Goal: Task Accomplishment & Management: Manage account settings

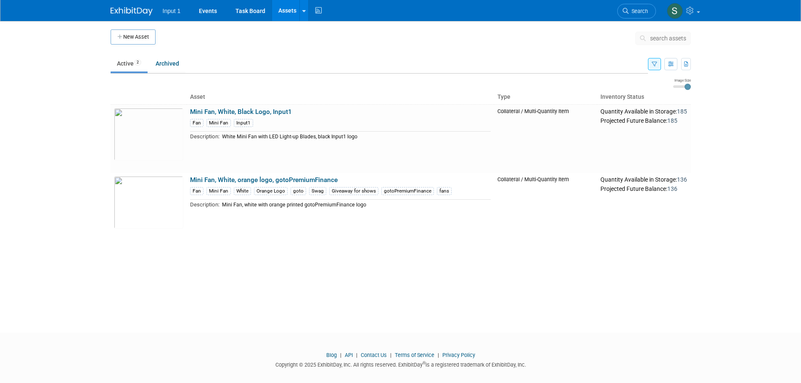
click at [654, 37] on span "search assets" at bounding box center [668, 38] width 36 height 7
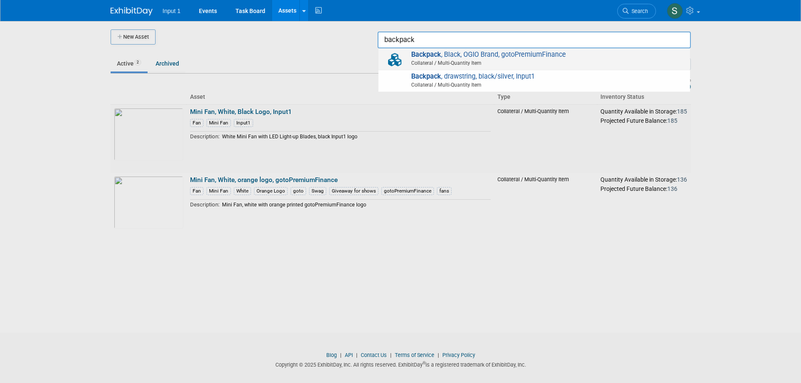
click at [519, 61] on span "Collateral / Multi-Quantity Item" at bounding box center [535, 63] width 301 height 8
type input "Backpack, Black, OGIO Brand, gotoPremiumFinance"
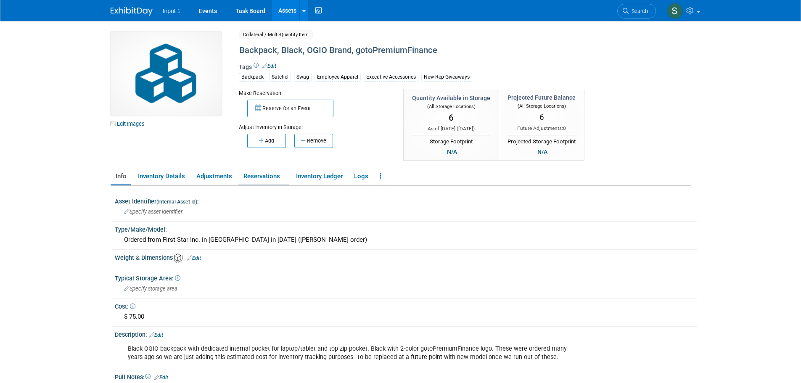
click at [272, 176] on link "Reservations" at bounding box center [263, 176] width 51 height 15
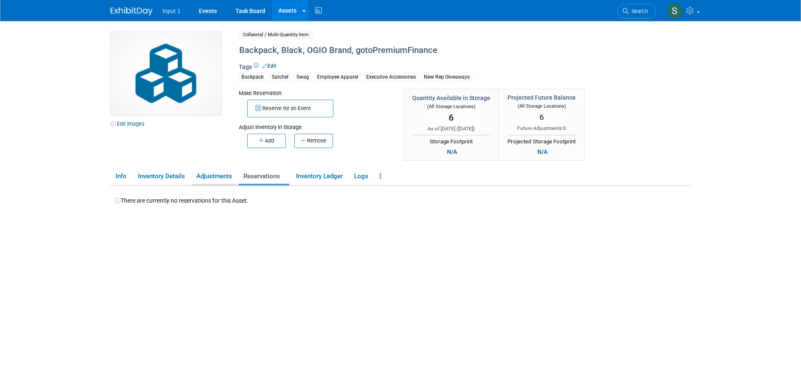
click at [209, 182] on link "Adjustments" at bounding box center [213, 176] width 45 height 15
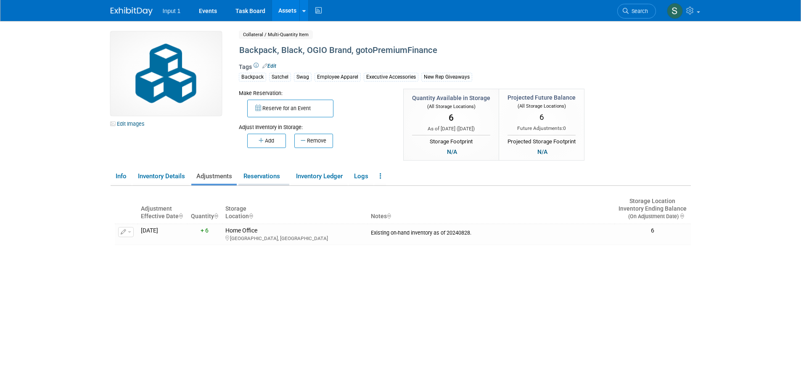
click at [262, 175] on link "Reservations" at bounding box center [263, 176] width 51 height 15
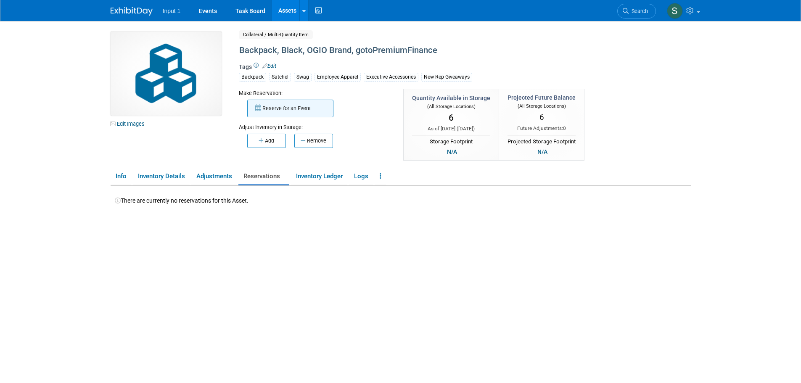
click at [297, 111] on button "Reserve for an Event" at bounding box center [290, 109] width 86 height 18
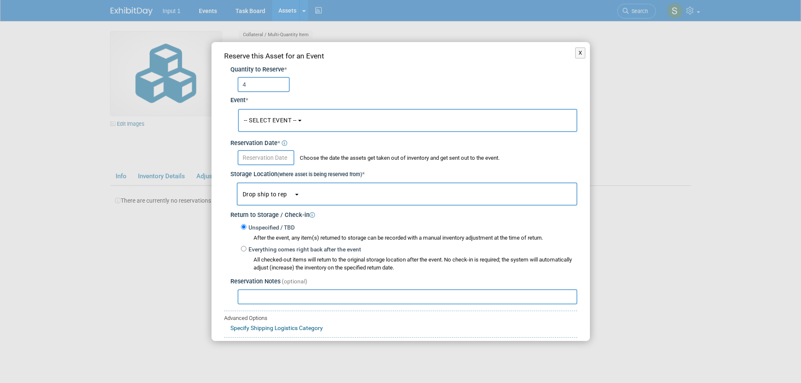
type input "4"
click at [289, 127] on button "-- SELECT EVENT --" at bounding box center [407, 120] width 339 height 23
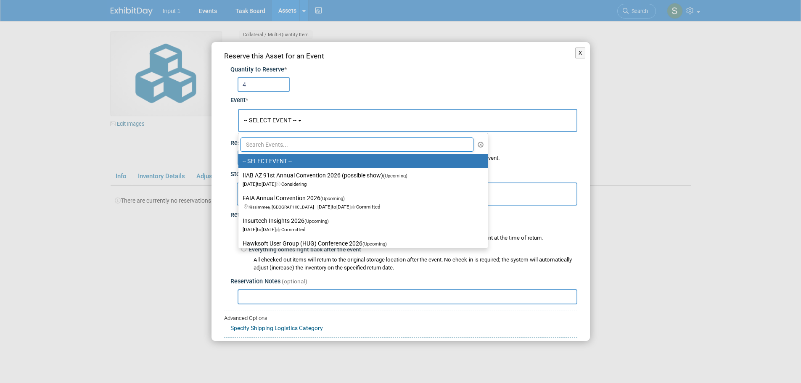
click at [280, 147] on input "text" at bounding box center [357, 145] width 233 height 14
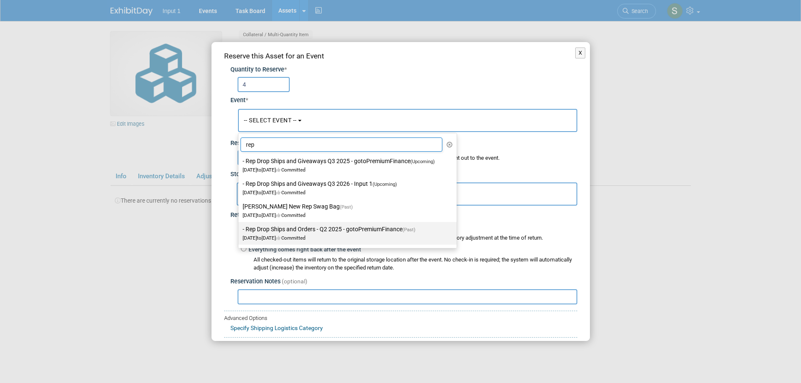
type input "rep"
click at [287, 231] on label "- Rep Drop Ships and Orders - Q2 2025 - gotoPremiumFinance (Past) Apr 1, 2025 t…" at bounding box center [346, 233] width 206 height 19
click at [240, 231] on input "- Rep Drop Ships and Orders - Q2 2025 - gotoPremiumFinance (Past) Apr 1, 2025 t…" at bounding box center [236, 229] width 5 height 5
select select "11140532"
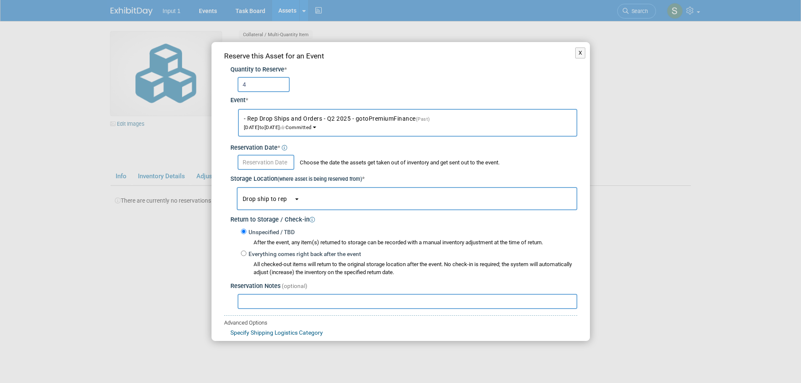
click at [256, 164] on input "text" at bounding box center [266, 162] width 57 height 15
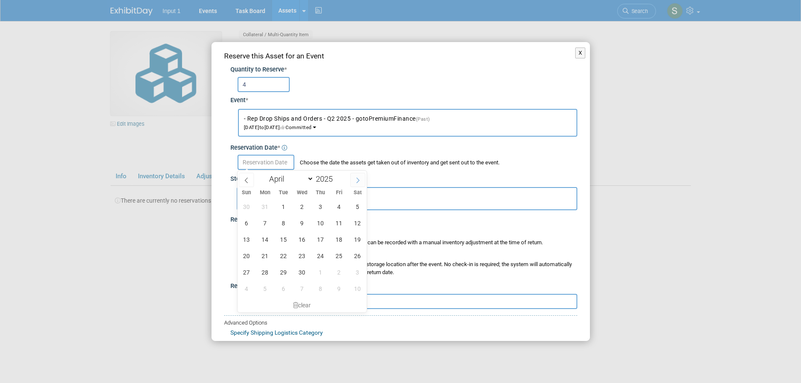
click at [361, 179] on span at bounding box center [357, 180] width 15 height 14
select select "5"
click at [287, 257] on span "24" at bounding box center [284, 256] width 16 height 16
type input "Jun 24, 2025"
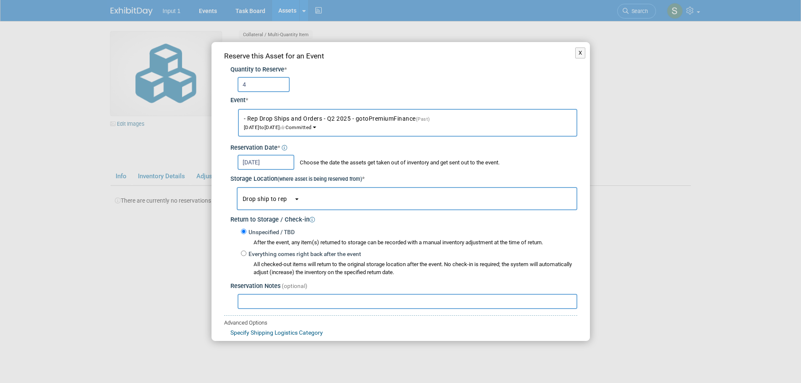
click at [269, 300] on input "text" at bounding box center [408, 301] width 340 height 15
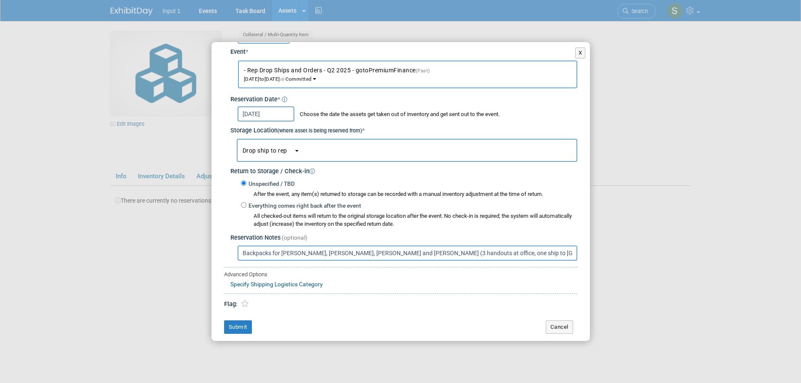
scroll to position [50, 0]
click at [394, 251] on input "Backpacks for Alex Beck, Sydney Kuhrt, Alex Beagles and Angie Spallas (3 handou…" at bounding box center [408, 251] width 340 height 15
click at [419, 251] on input "Backpacks for Alex Beck, Sydney Kuhrt, Alex Beagles and Angie Spallas (3 handou…" at bounding box center [408, 251] width 340 height 15
drag, startPoint x: 428, startPoint y: 252, endPoint x: 392, endPoint y: 255, distance: 35.9
click at [392, 255] on input "Backpacks for Alex Beck, Sydney Kuhrt, Alex Beagles and Angie Spallas (3 handou…" at bounding box center [408, 251] width 340 height 15
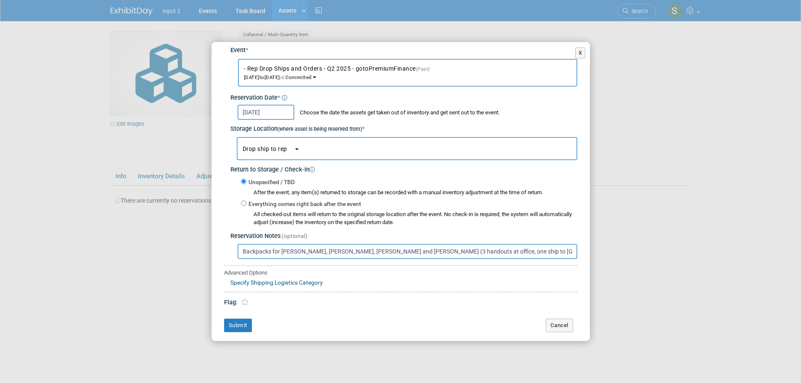
drag, startPoint x: 532, startPoint y: 251, endPoint x: 517, endPoint y: 253, distance: 14.9
click at [517, 253] on input "Backpacks for Alex Beck, Sydney Kuhrt, Alex Beagles and Jessica Tang (3 handout…" at bounding box center [408, 251] width 340 height 15
type input "Backpacks for Alex Beck, Sydney Kuhrt, Alex Beagles and Jessica Tang (3 handout…"
click at [244, 324] on button "Submit" at bounding box center [238, 325] width 28 height 13
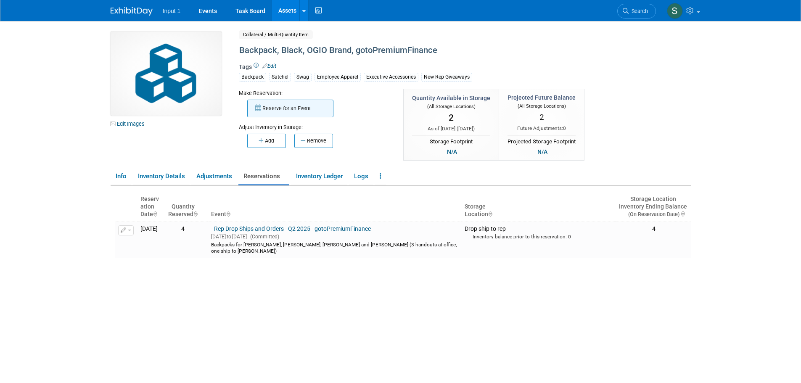
click at [288, 110] on button "Reserve for an Event" at bounding box center [290, 109] width 86 height 18
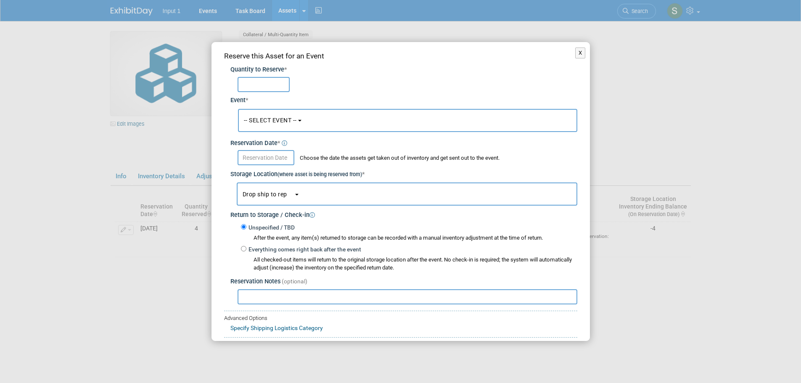
click at [264, 82] on input "text" at bounding box center [264, 84] width 52 height 15
type input "1"
click at [257, 106] on div "-- SELECT EVENT -- IIAB AZ 91st Annual Convention 2026 (possible show)<span sty…" at bounding box center [404, 119] width 347 height 29
click at [264, 119] on span "-- SELECT EVENT --" at bounding box center [270, 120] width 53 height 7
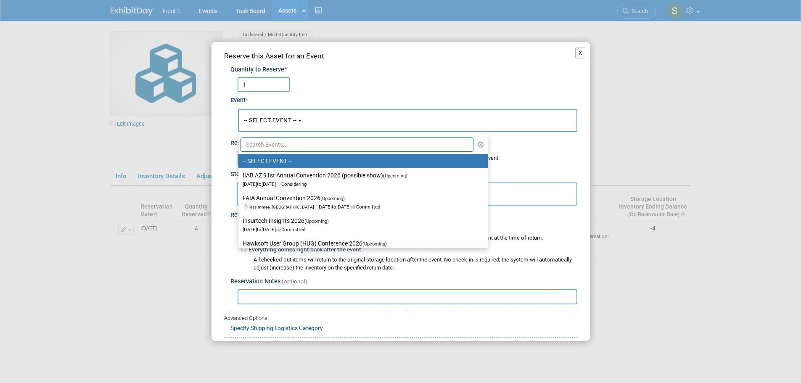
click at [264, 143] on input "text" at bounding box center [357, 145] width 233 height 14
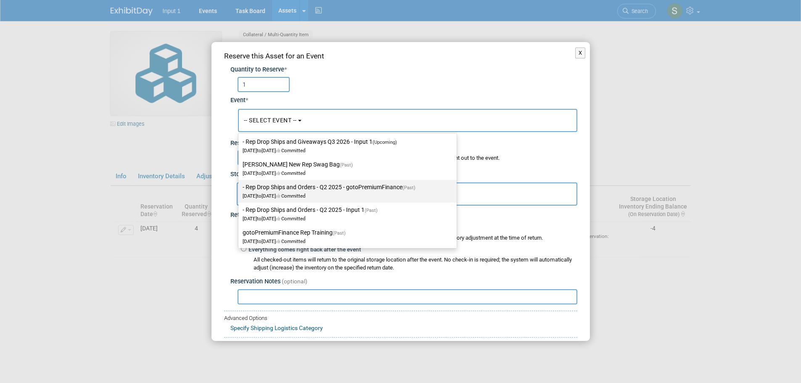
scroll to position [84, 0]
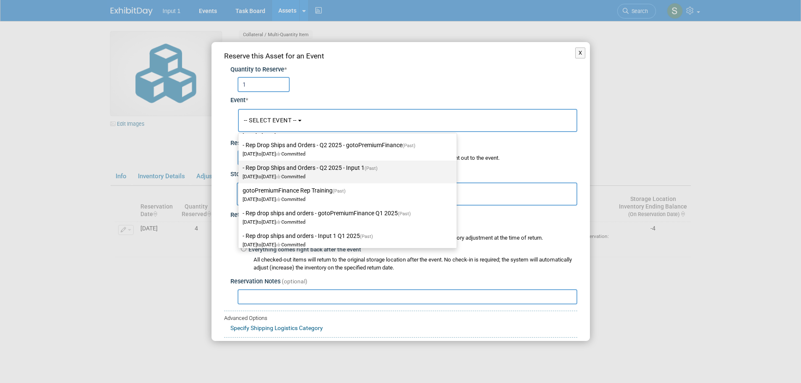
type input "rep"
click at [319, 175] on span "Apr 1, 2025 to Jun 30, 2025 Committed" at bounding box center [313, 172] width 140 height 14
click at [240, 171] on input "- Rep Drop Ships and Orders - Q2 2025 - Input 1 (Past) Apr 1, 2025 to Jun 30, 2…" at bounding box center [236, 167] width 5 height 5
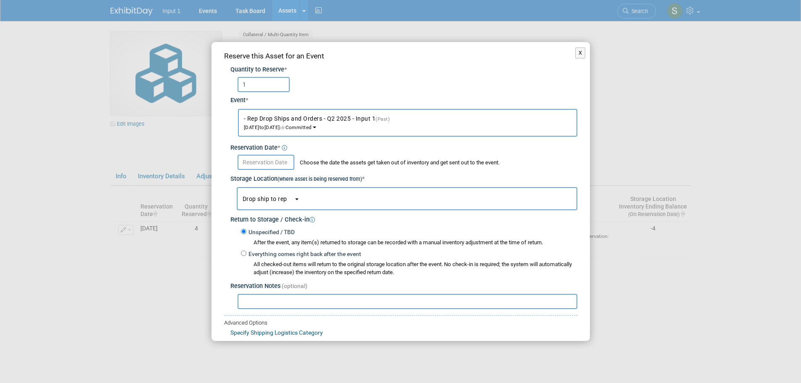
click at [254, 161] on input "text" at bounding box center [266, 162] width 57 height 15
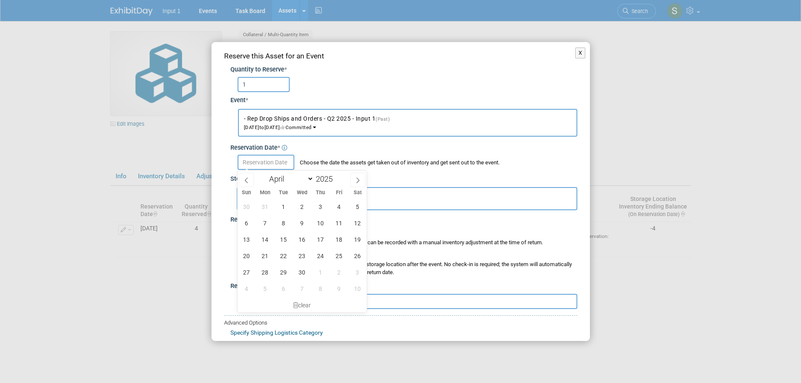
click at [355, 128] on button "- Rep Drop Ships and Orders - Q2 2025 - Input 1 (Past) Apr 1, 2025 to Jun 30, 2…" at bounding box center [407, 123] width 339 height 28
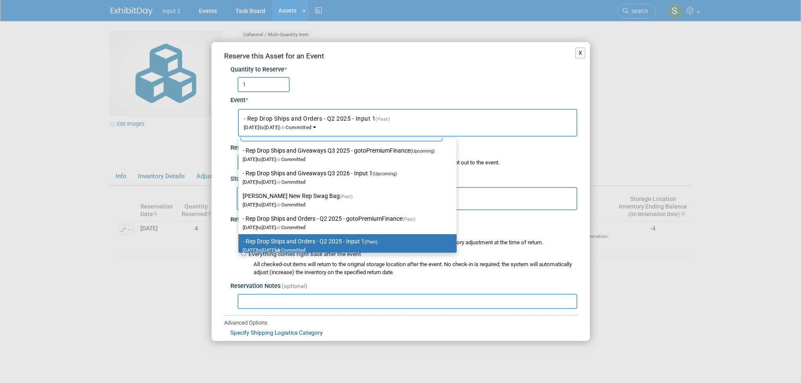
scroll to position [0, 0]
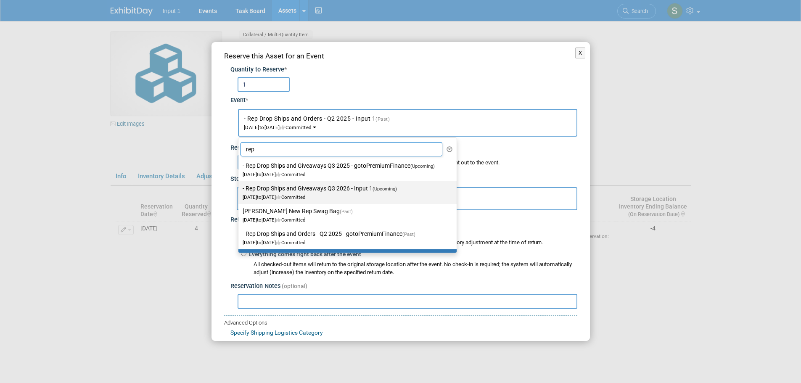
click at [334, 191] on label "- Rep Drop Ships and Giveaways Q3 2026 - Input 1 (Upcoming) Jul 1, 2025 to Sep …" at bounding box center [346, 192] width 206 height 19
click at [240, 191] on input "- Rep Drop Ships and Giveaways Q3 2026 - Input 1 (Upcoming) Jul 1, 2025 to Sep …" at bounding box center [236, 188] width 5 height 5
select select "11146710"
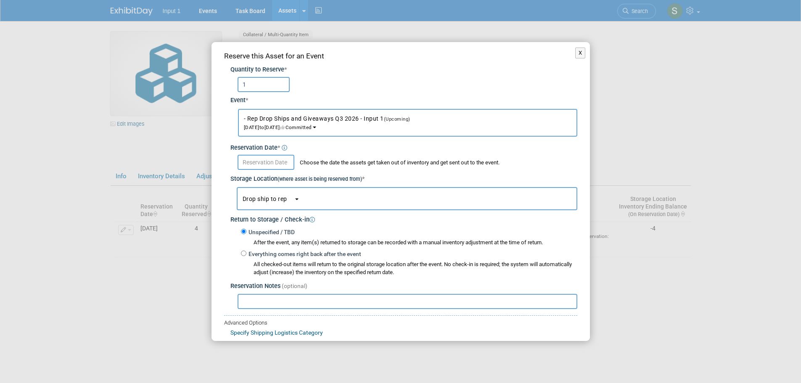
click at [272, 167] on body "Input 1 Events Task Board Assets New Asset Search Assets" at bounding box center [400, 191] width 801 height 383
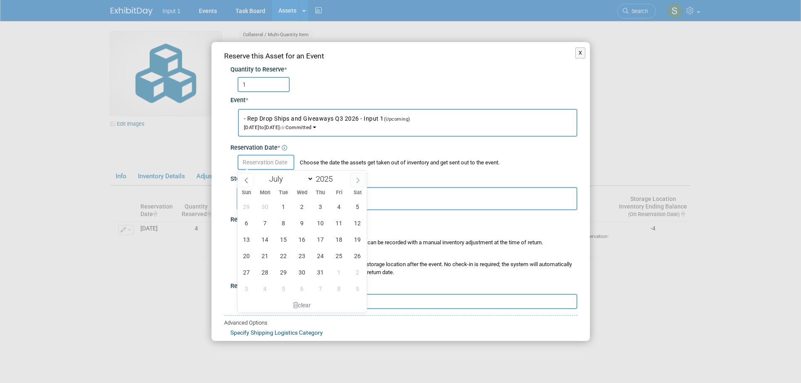
click at [358, 181] on icon at bounding box center [358, 181] width 6 height 6
select select "7"
click at [301, 240] on span "13" at bounding box center [302, 239] width 16 height 16
type input "[DATE]"
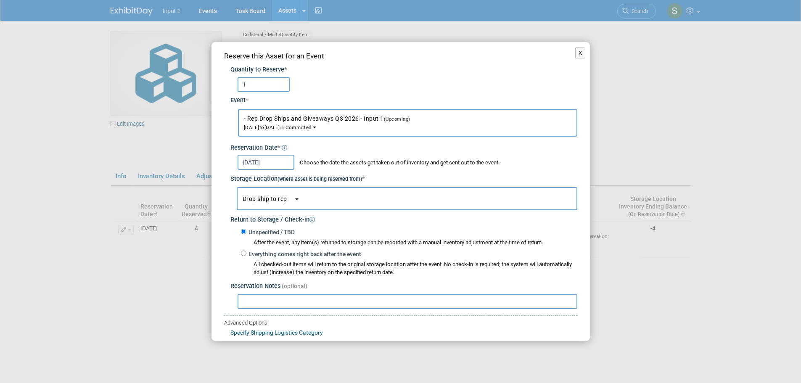
click at [273, 297] on input "text" at bounding box center [408, 301] width 340 height 15
paste input "1ZV852B50305597245"
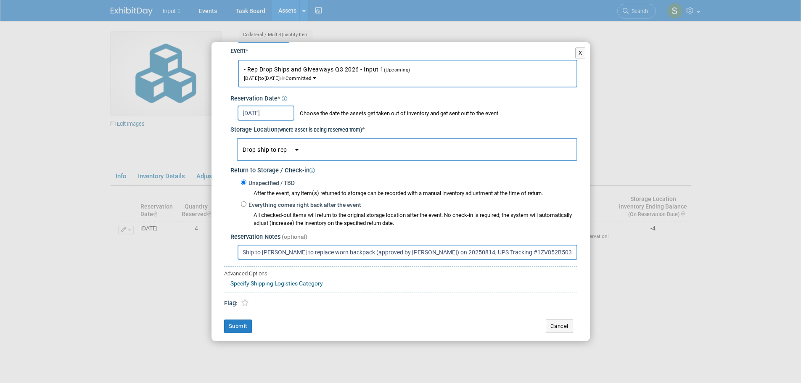
scroll to position [50, 0]
click at [318, 253] on input "Ship to Paul Greenhalgh to replace worn backpack (approved by Rene) on 20250814…" at bounding box center [408, 251] width 340 height 15
type input "Ship to Paul Greenhalgh to replace worn backpack (approved by Rene) on 20250814…"
click at [233, 330] on button "Submit" at bounding box center [238, 325] width 28 height 13
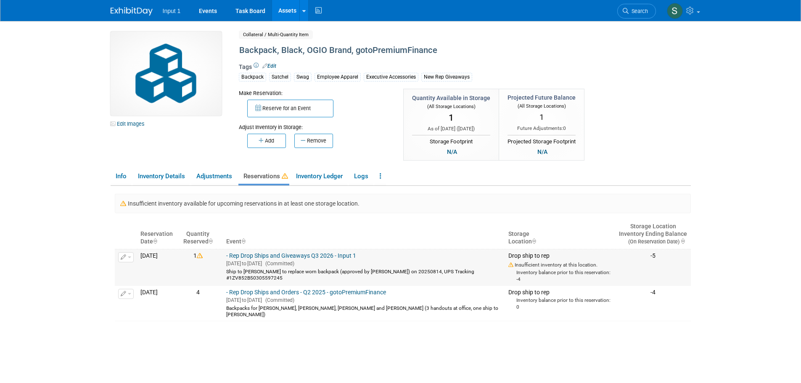
click at [128, 260] on button "button" at bounding box center [126, 257] width 16 height 10
click at [136, 273] on button "Change Reservation" at bounding box center [158, 270] width 71 height 11
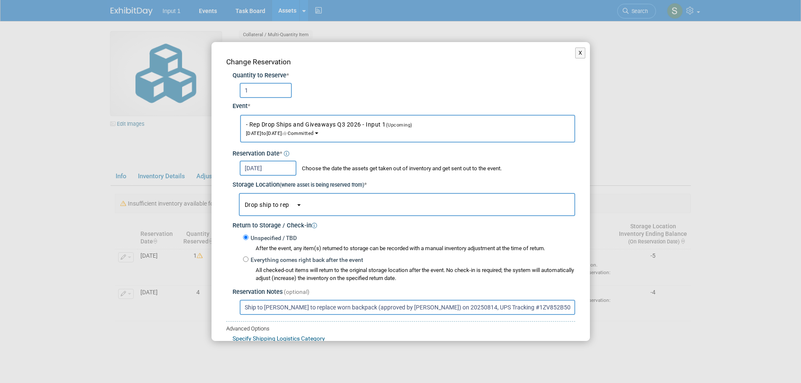
click at [292, 209] on button "Drop ship to rep" at bounding box center [407, 204] width 337 height 23
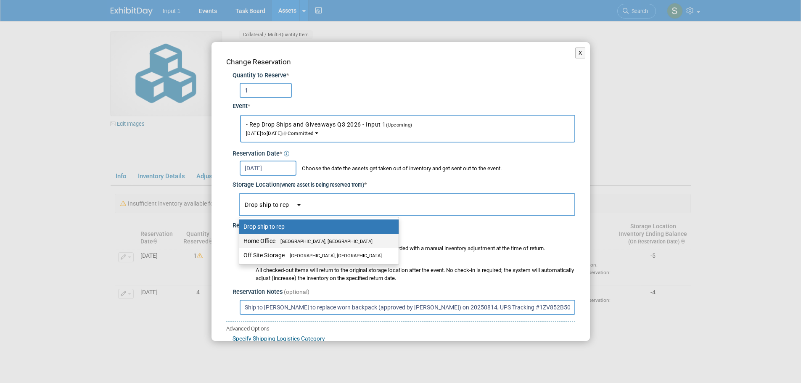
click at [284, 239] on span "[GEOGRAPHIC_DATA], [GEOGRAPHIC_DATA]" at bounding box center [324, 241] width 97 height 5
click at [241, 239] on input "Home Office [GEOGRAPHIC_DATA], [GEOGRAPHIC_DATA]" at bounding box center [237, 240] width 5 height 5
select select "11223761"
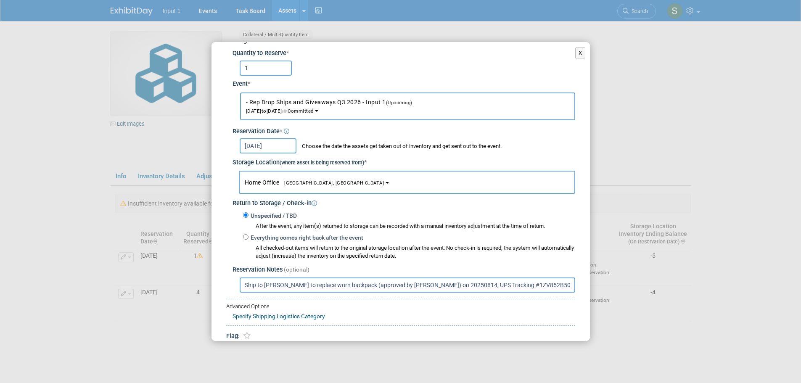
scroll to position [62, 0]
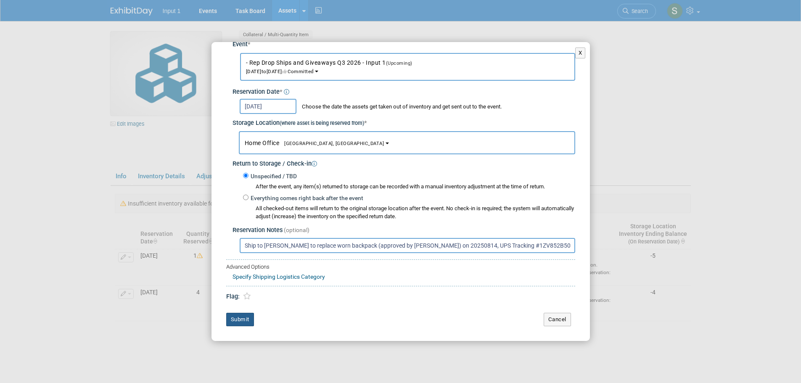
click at [242, 324] on button "Submit" at bounding box center [240, 319] width 28 height 13
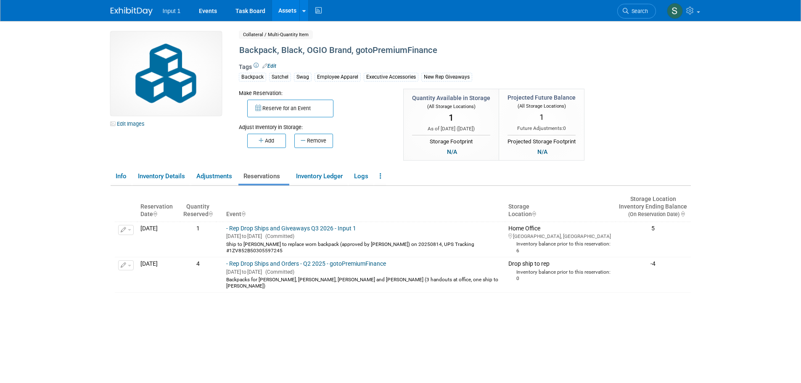
click at [445, 310] on div "Insufficient inventory available for upcoming reservations in at least one stor…" at bounding box center [403, 299] width 576 height 215
click at [418, 305] on div "Insufficient inventory available for upcoming reservations in at least one stor…" at bounding box center [403, 299] width 576 height 215
click at [130, 268] on button "button" at bounding box center [126, 265] width 16 height 10
click at [134, 282] on button "Change Reservation" at bounding box center [158, 278] width 71 height 11
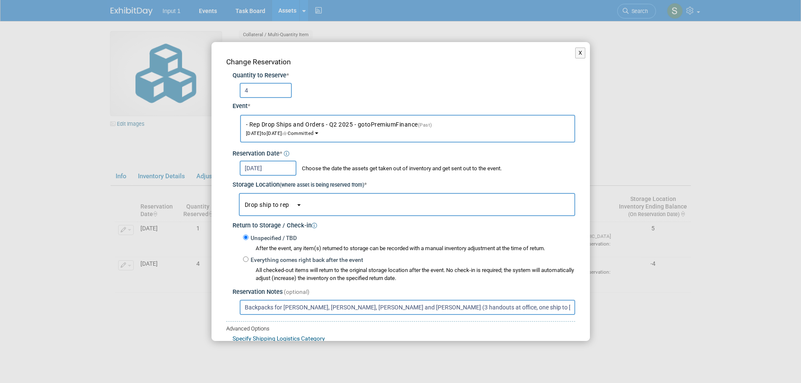
click at [313, 145] on div "Reservation Date *" at bounding box center [404, 152] width 343 height 14
click at [286, 206] on span "Drop ship to rep" at bounding box center [270, 204] width 51 height 7
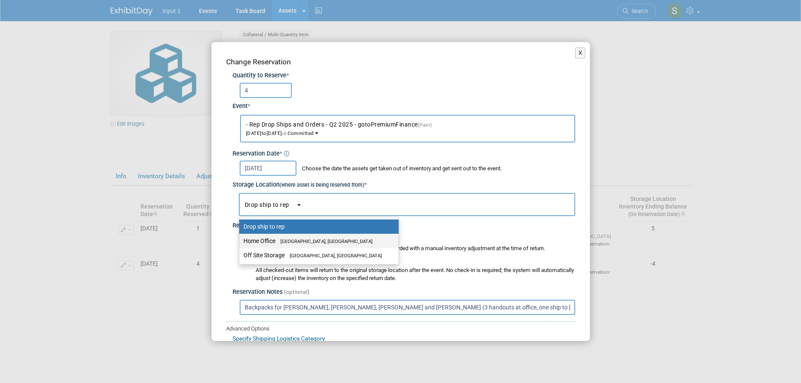
click at [278, 242] on span "[GEOGRAPHIC_DATA], [GEOGRAPHIC_DATA]" at bounding box center [324, 241] width 97 height 5
click at [241, 242] on input "Home Office [GEOGRAPHIC_DATA], [GEOGRAPHIC_DATA]" at bounding box center [237, 240] width 5 height 5
select select "11223761"
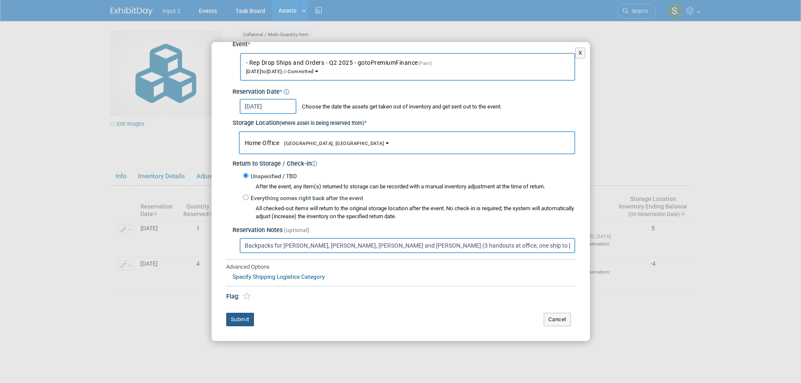
click at [233, 321] on button "Submit" at bounding box center [240, 319] width 28 height 13
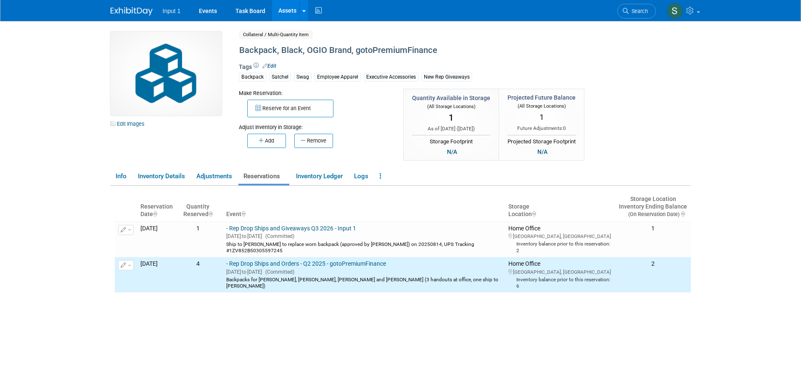
click at [720, 131] on body "Input 1 Events Task Board Assets New Asset Search Assets" at bounding box center [400, 191] width 801 height 383
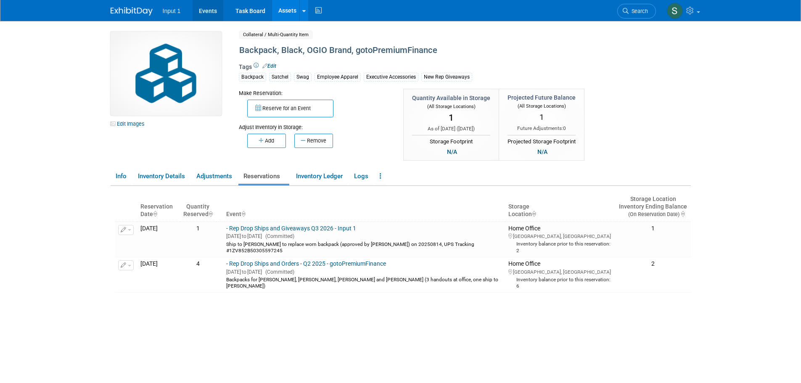
click at [201, 13] on link "Events" at bounding box center [208, 10] width 31 height 21
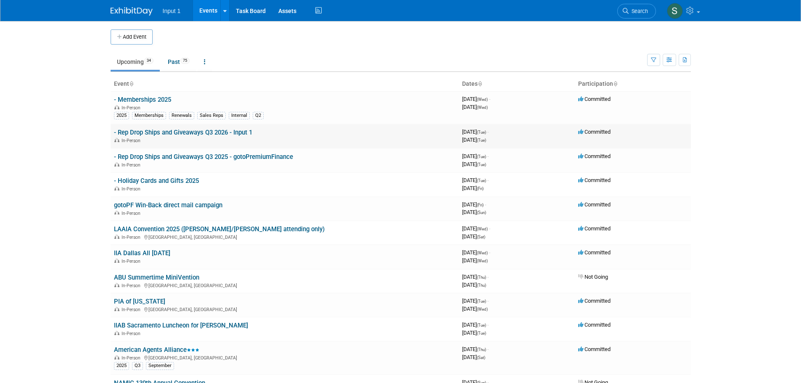
click at [170, 132] on link "- Rep Drop Ships and Giveaways Q3 2026 - Input 1" at bounding box center [183, 133] width 138 height 8
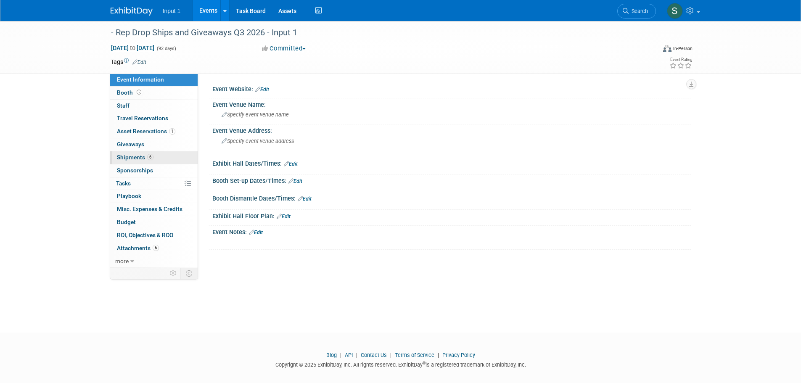
click at [131, 155] on span "Shipments 6" at bounding box center [135, 157] width 37 height 7
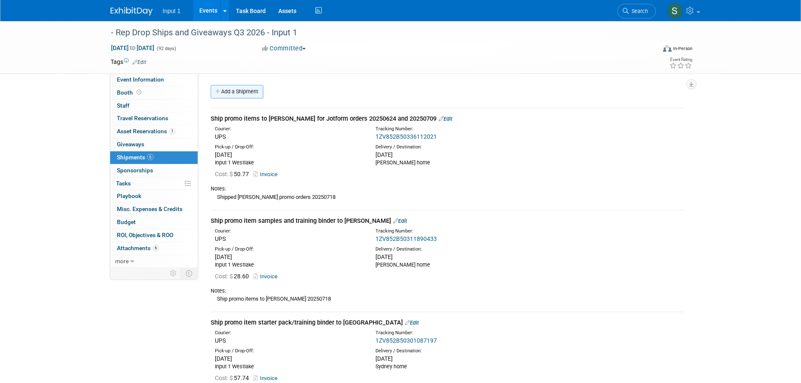
click at [242, 95] on link "Add a Shipment" at bounding box center [237, 91] width 53 height 13
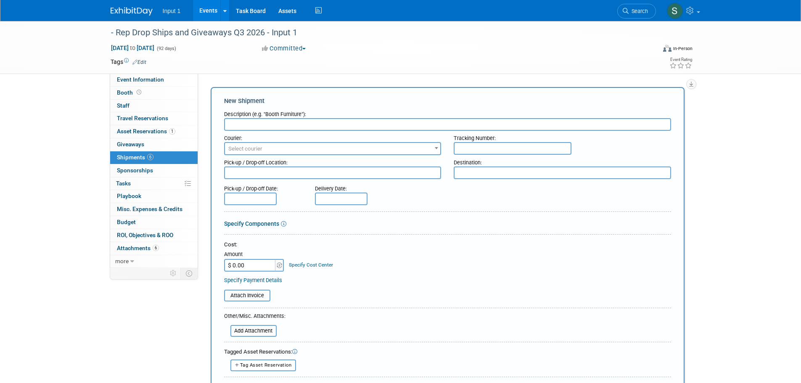
click at [333, 77] on div "Event Website: Edit Event Venue Name: Specify event venue name Event Venue Addr…" at bounding box center [444, 171] width 493 height 194
click at [319, 129] on input "text" at bounding box center [447, 124] width 447 height 13
type input "Ship gotoPF backpack to Paul Greenhalgh"
click at [334, 152] on span "Select courier" at bounding box center [333, 149] width 216 height 12
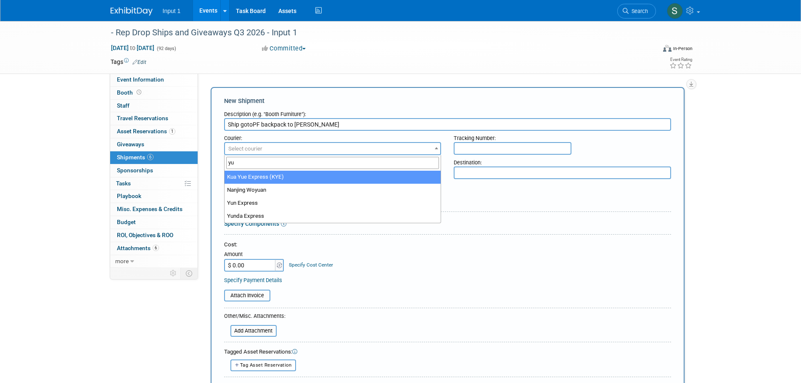
type input "y"
type input "ups"
select select "508"
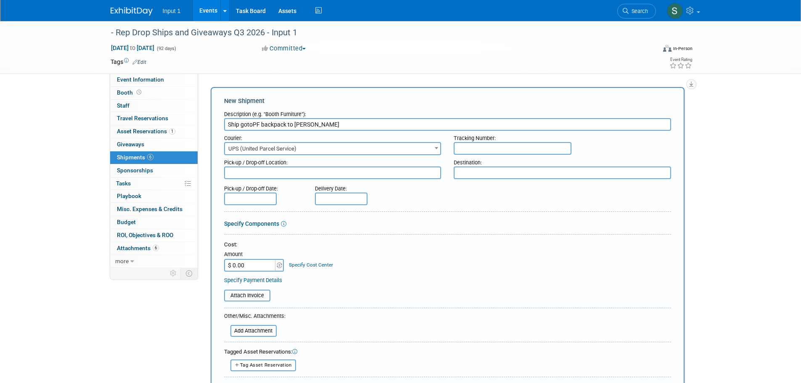
click at [465, 148] on input "text" at bounding box center [513, 148] width 118 height 13
paste input "1ZV852B50305597245"
type input "1ZV852B50305597245"
click at [296, 176] on textarea at bounding box center [332, 173] width 217 height 13
type textarea "Input 1 Westlake"
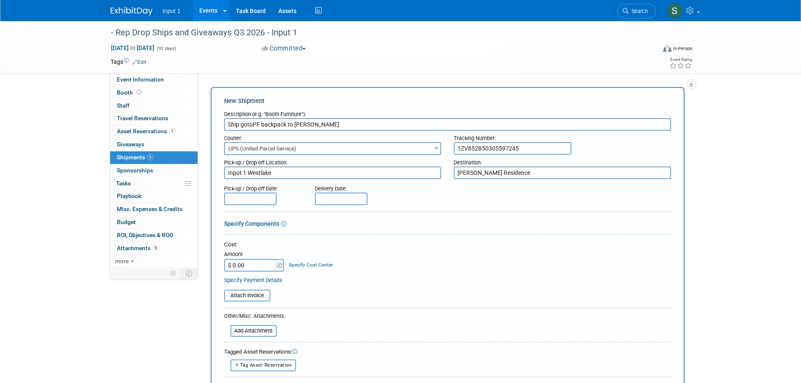
type textarea "Paul Residence"
click at [237, 201] on input "text" at bounding box center [250, 199] width 53 height 13
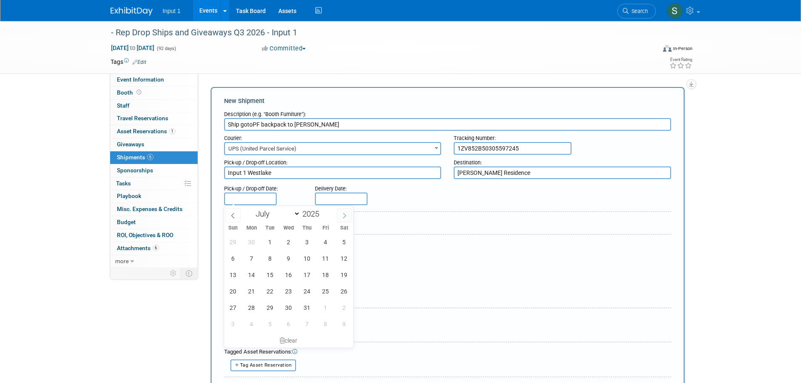
click at [346, 217] on icon at bounding box center [345, 216] width 6 height 6
select select "7"
click at [285, 272] on span "13" at bounding box center [289, 275] width 16 height 16
type input "Aug 13, 2025"
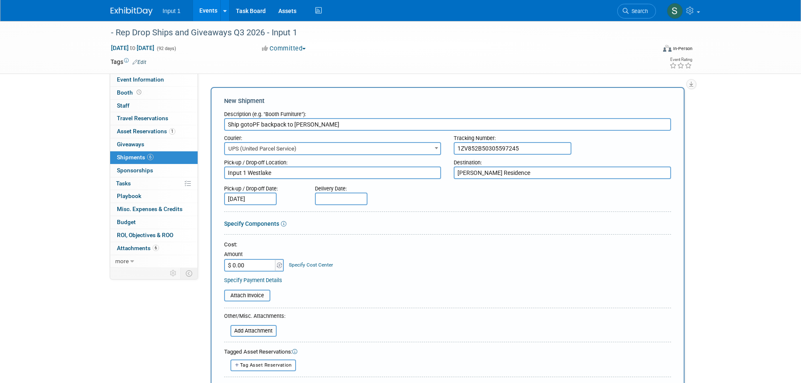
click at [337, 200] on input "text" at bounding box center [341, 199] width 53 height 13
click at [437, 215] on icon at bounding box center [435, 216] width 6 height 6
select select "7"
click at [360, 290] on span "19" at bounding box center [361, 291] width 16 height 16
type input "Aug 19, 2025"
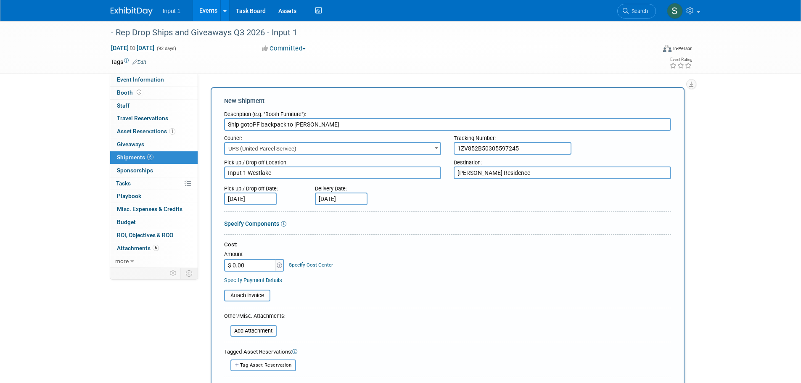
click at [257, 262] on input "$ 0.00" at bounding box center [250, 265] width 53 height 13
type input "$ 31.90"
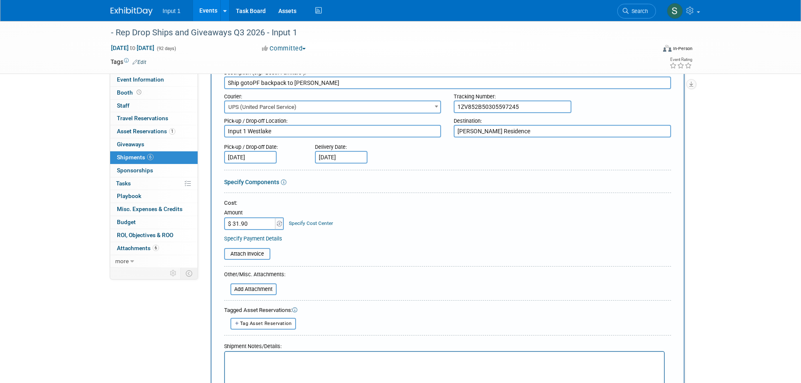
scroll to position [126, 0]
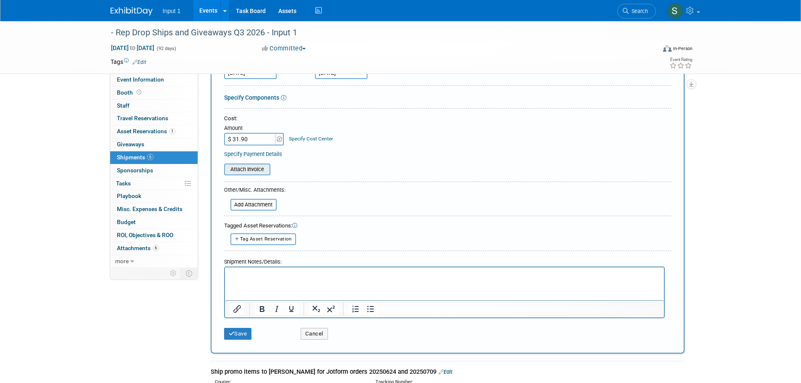
click at [250, 170] on input "file" at bounding box center [220, 169] width 100 height 10
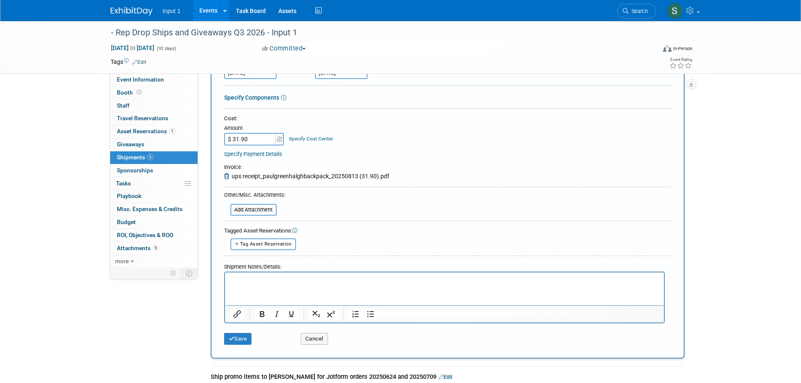
click at [258, 280] on p "Rich Text Area. Press ALT-0 for help." at bounding box center [444, 280] width 429 height 8
click at [236, 342] on button "Save" at bounding box center [238, 339] width 28 height 12
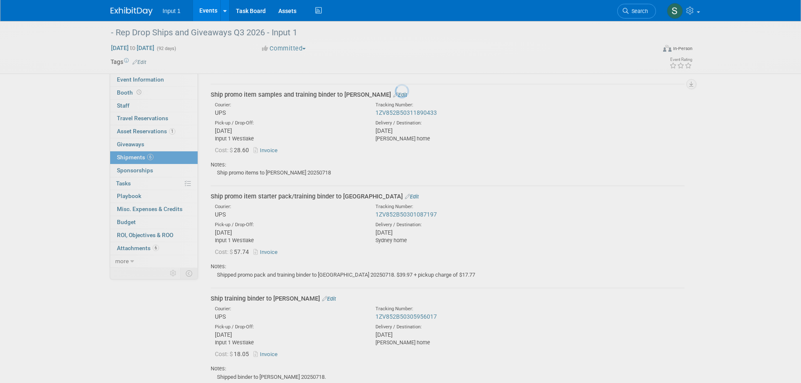
scroll to position [527, 0]
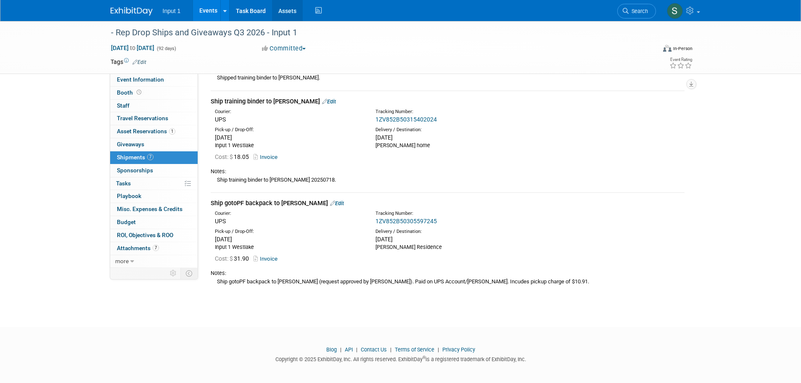
click at [289, 7] on link "Assets" at bounding box center [287, 10] width 31 height 21
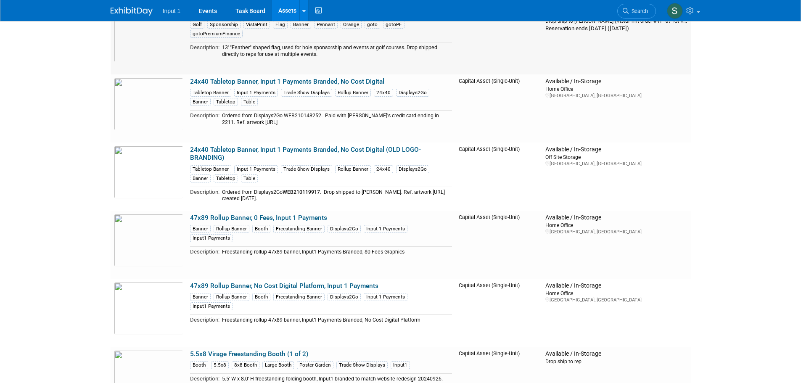
scroll to position [294, 0]
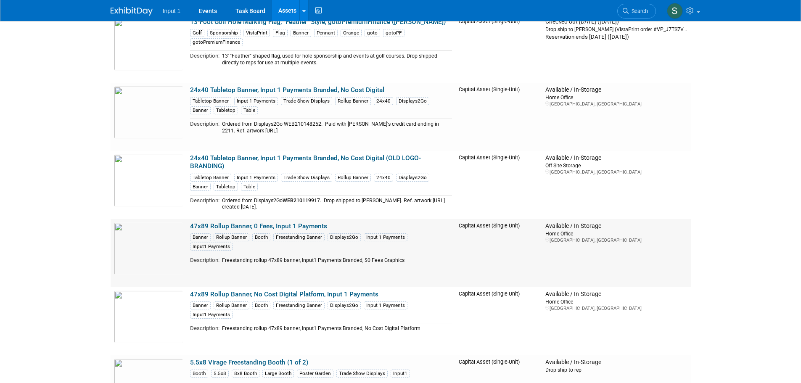
click at [208, 227] on link "47x89 Rollup Banner, 0 Fees, Input 1 Payments" at bounding box center [258, 227] width 137 height 8
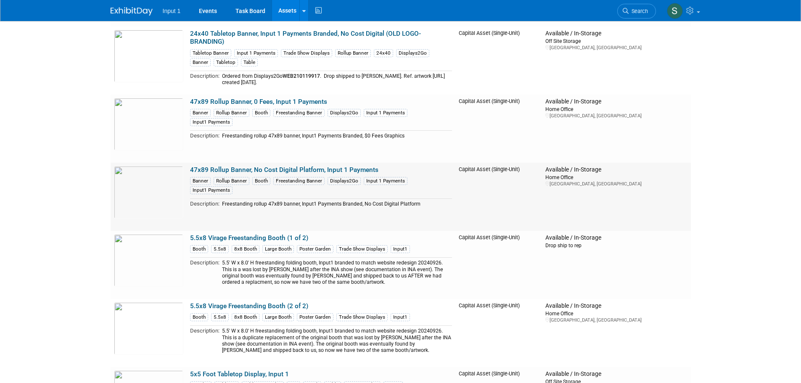
scroll to position [421, 0]
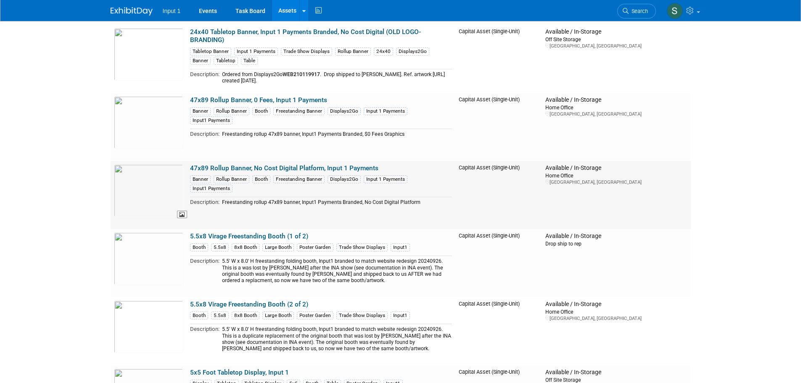
click at [143, 182] on img at bounding box center [148, 190] width 69 height 53
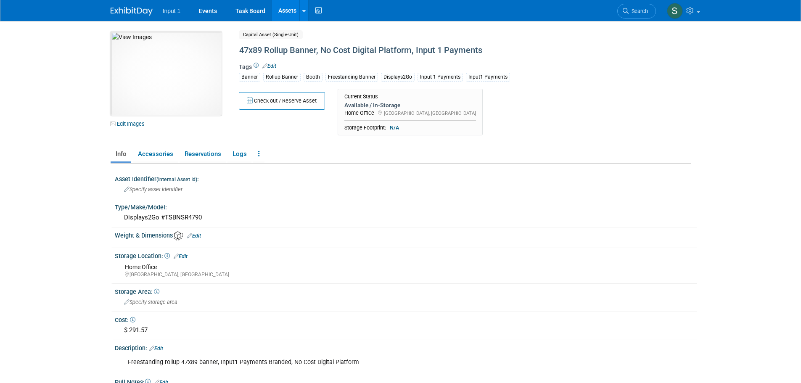
click at [163, 92] on img at bounding box center [166, 74] width 111 height 84
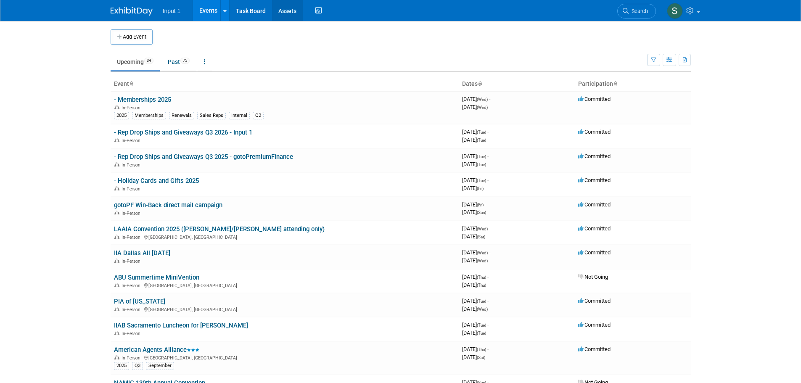
click at [293, 8] on link "Assets" at bounding box center [287, 10] width 31 height 21
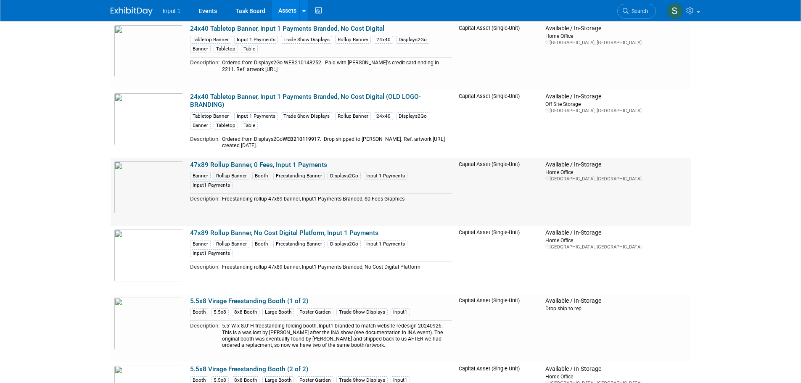
scroll to position [294, 0]
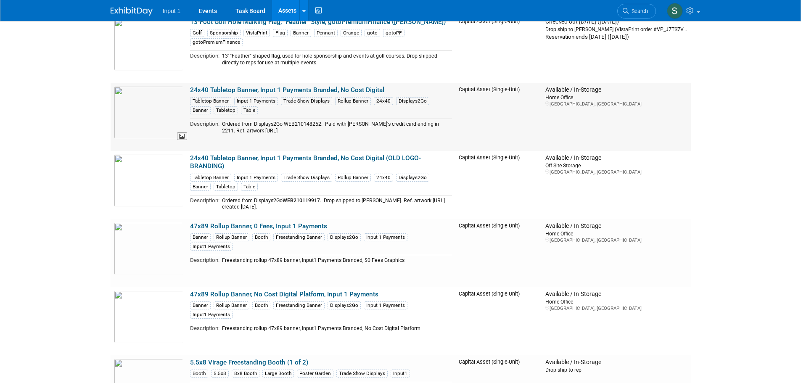
click at [151, 101] on img at bounding box center [148, 112] width 69 height 53
click at [150, 235] on img at bounding box center [148, 249] width 69 height 53
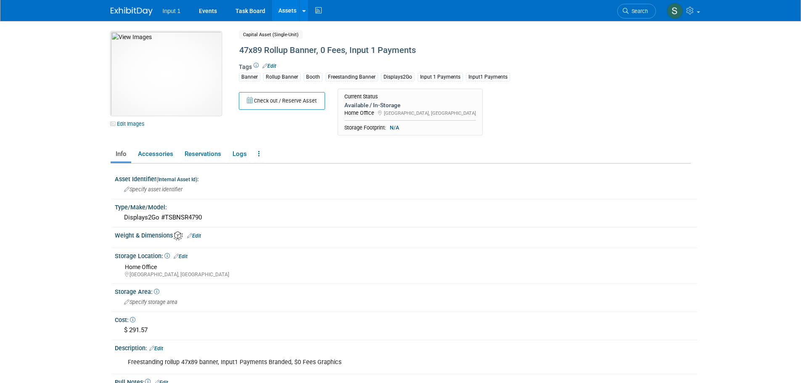
click at [171, 81] on img at bounding box center [166, 74] width 111 height 84
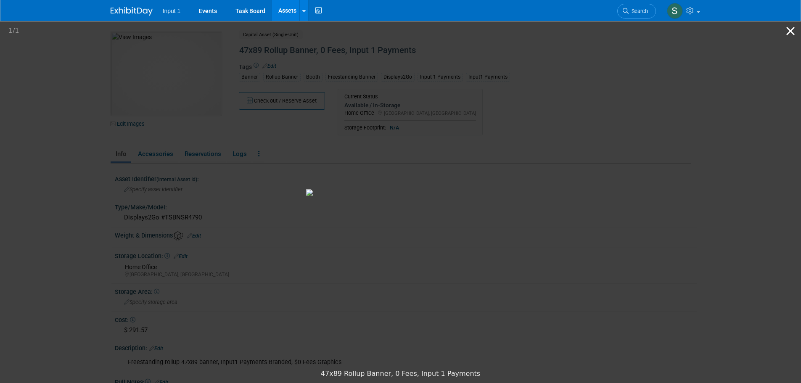
click at [792, 31] on button "Close gallery" at bounding box center [790, 31] width 21 height 20
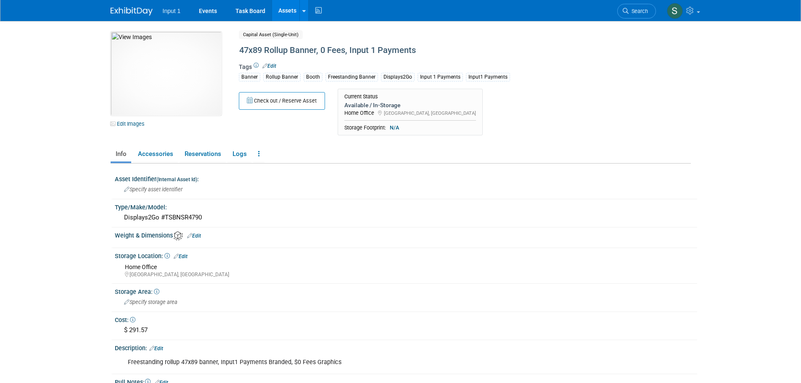
click at [285, 8] on link "Assets" at bounding box center [287, 10] width 31 height 21
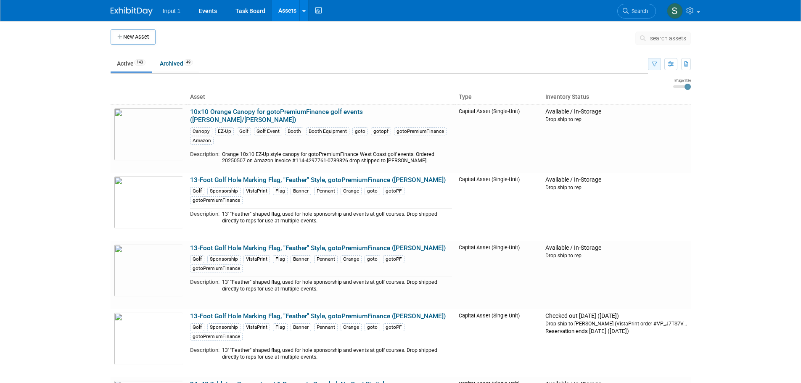
click at [654, 64] on icon "button" at bounding box center [654, 64] width 5 height 5
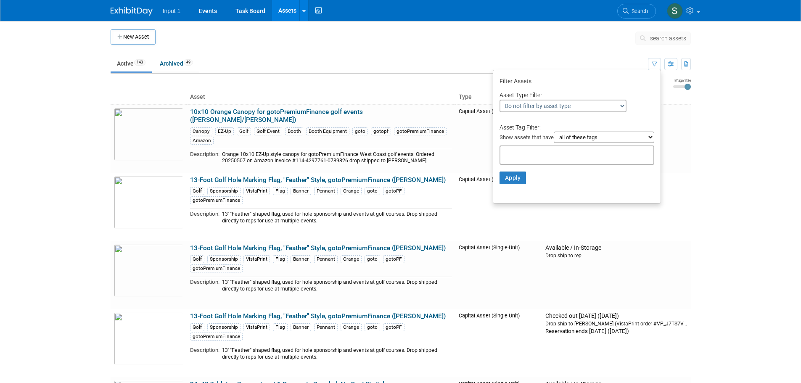
click at [538, 152] on input "text" at bounding box center [537, 154] width 67 height 8
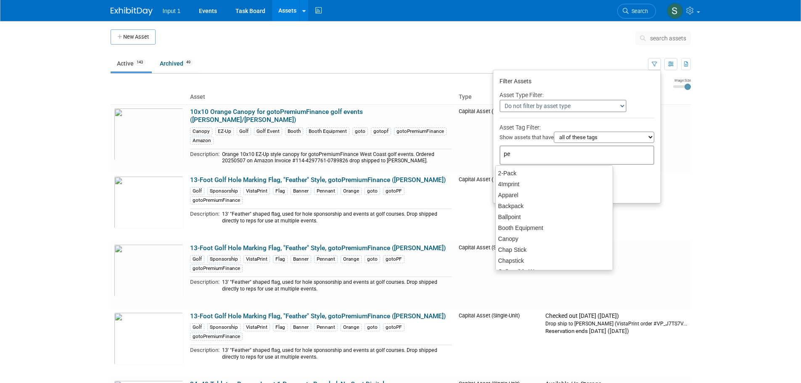
type input "pen"
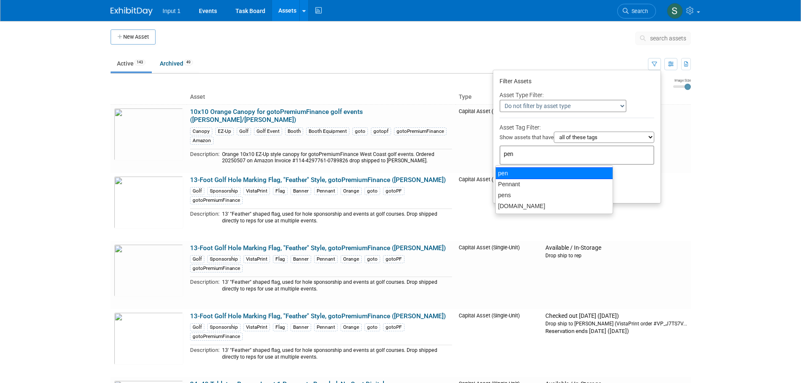
click at [506, 172] on div "pen" at bounding box center [555, 173] width 118 height 12
type input "pen"
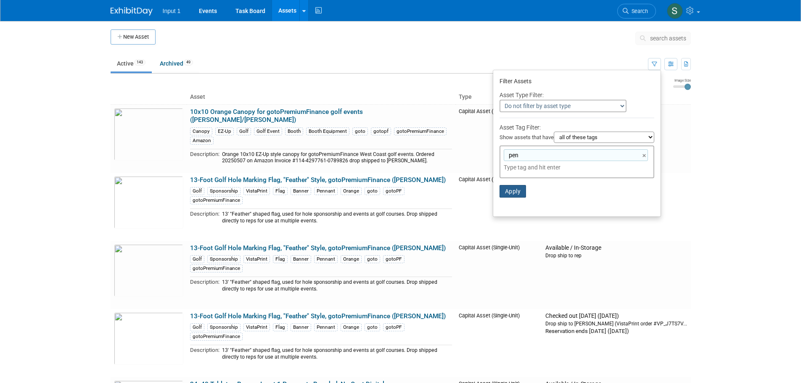
click at [512, 189] on button "Apply" at bounding box center [513, 191] width 27 height 13
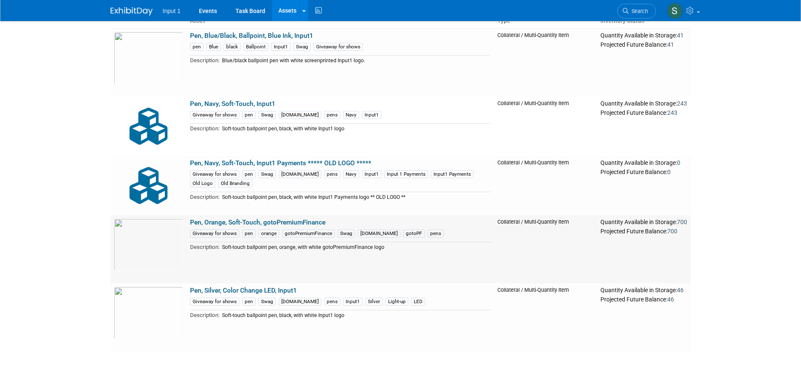
scroll to position [84, 0]
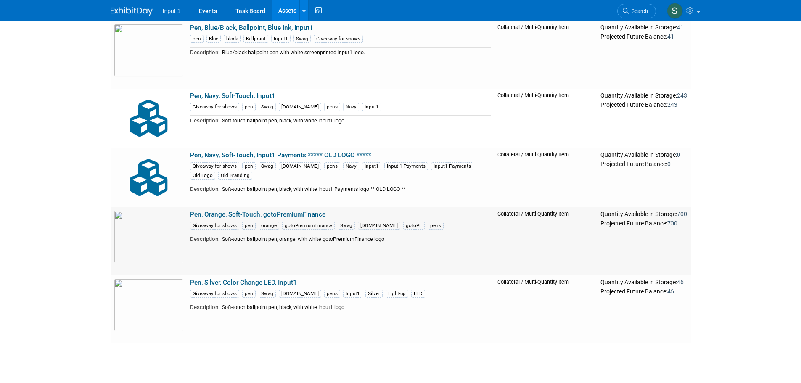
click at [289, 212] on link "Pen, Orange, Soft-Touch, gotoPremiumFinance" at bounding box center [257, 215] width 135 height 8
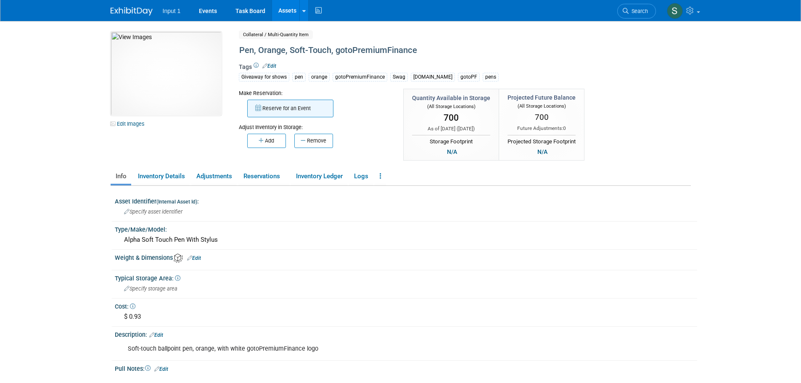
click at [273, 102] on button "Reserve for an Event" at bounding box center [290, 109] width 86 height 18
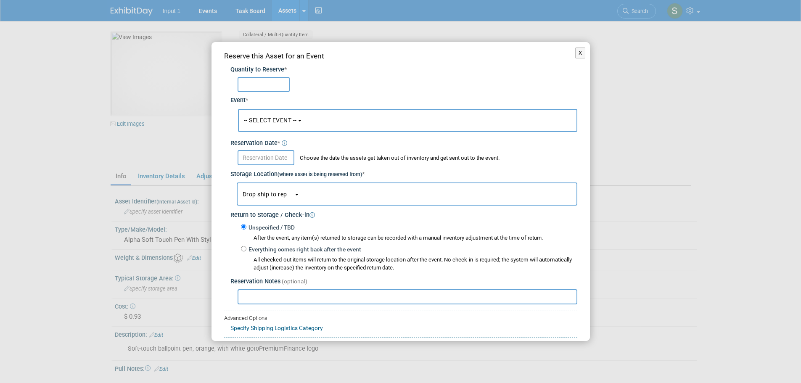
click at [247, 83] on input "text" at bounding box center [264, 84] width 52 height 15
type input "200"
click at [271, 119] on span "-- SELECT EVENT --" at bounding box center [270, 120] width 53 height 7
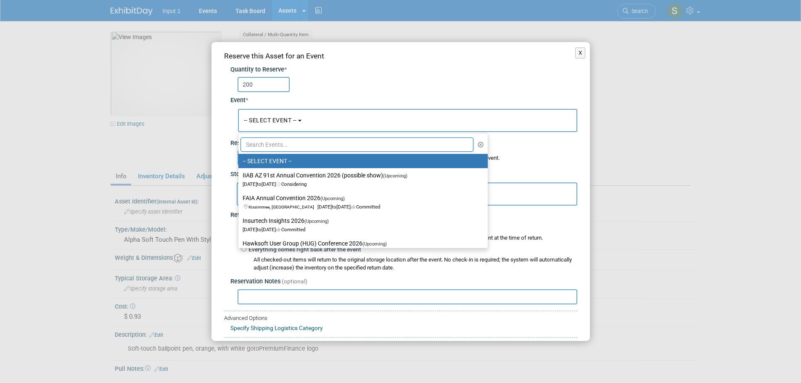
click at [269, 147] on input "text" at bounding box center [357, 145] width 233 height 14
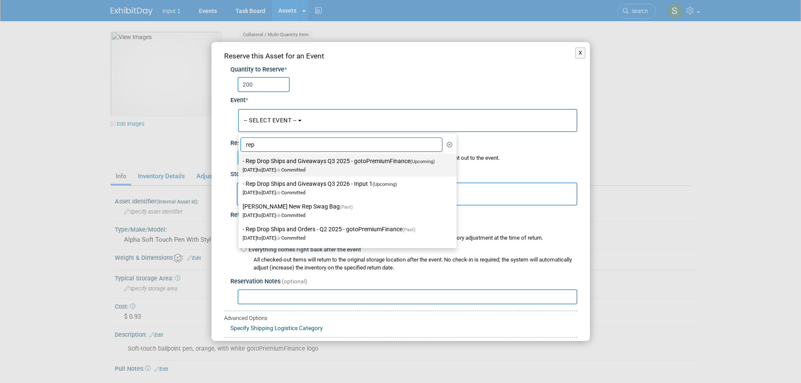
type input "rep"
click at [299, 165] on label "- Rep Drop Ships and Giveaways Q3 2025 - gotoPremiumFinance (Upcoming) [DATE] t…" at bounding box center [346, 165] width 206 height 19
click at [240, 164] on input "- Rep Drop Ships and Giveaways Q3 2025 - gotoPremiumFinance (Upcoming) [DATE] t…" at bounding box center [236, 161] width 5 height 5
select select "11146711"
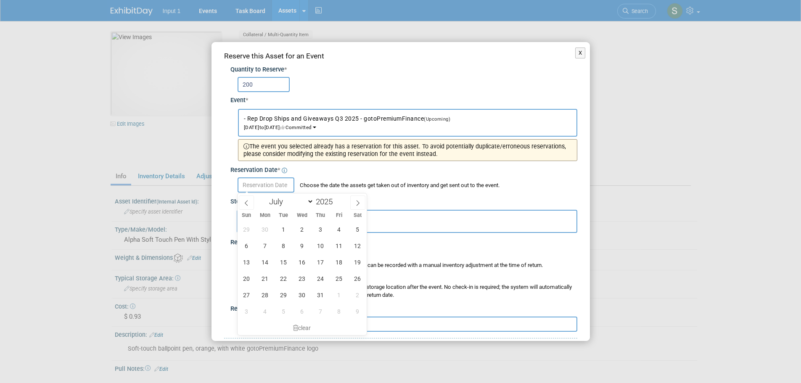
click at [272, 183] on input "text" at bounding box center [266, 185] width 57 height 15
click at [358, 201] on icon at bounding box center [358, 203] width 3 height 5
select select "7"
click at [301, 263] on span "13" at bounding box center [302, 262] width 16 height 16
type input "[DATE]"
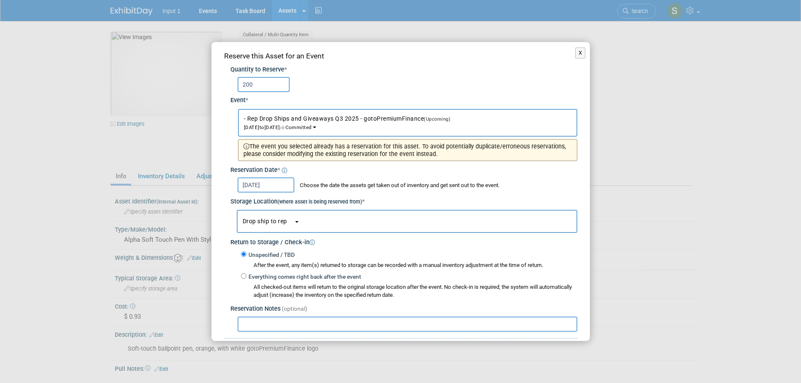
click at [285, 317] on input "text" at bounding box center [408, 324] width 340 height 15
type input "Drop ship to [PERSON_NAME] as part of her replenishment order"
click at [298, 228] on button "Drop ship to rep" at bounding box center [407, 221] width 341 height 23
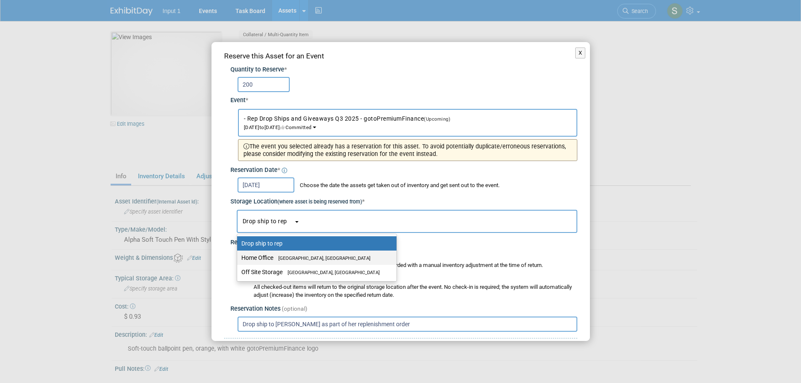
click at [286, 253] on label "Home Office [GEOGRAPHIC_DATA], [GEOGRAPHIC_DATA]" at bounding box center [314, 257] width 147 height 11
click at [238, 255] on input "Home Office [GEOGRAPHIC_DATA], [GEOGRAPHIC_DATA]" at bounding box center [235, 257] width 5 height 5
select select "11223761"
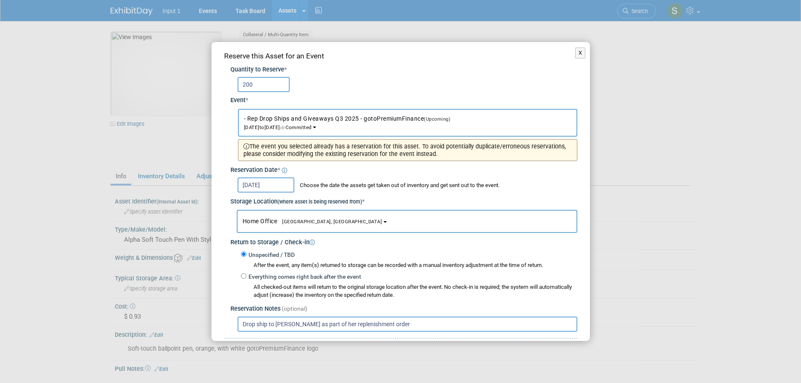
click at [260, 319] on input "Drop ship to [PERSON_NAME] as part of her replenishment order" at bounding box center [408, 324] width 340 height 15
click at [390, 325] on input "Drop ship to [PERSON_NAME] as part of her replenishment order" at bounding box center [408, 324] width 340 height 15
paste input "1ZV852B50321425033"
click at [375, 323] on input "Drop ship to Lori as part of her replenishment order on UPS Tracking #1ZV852B50…" at bounding box center [408, 324] width 340 height 15
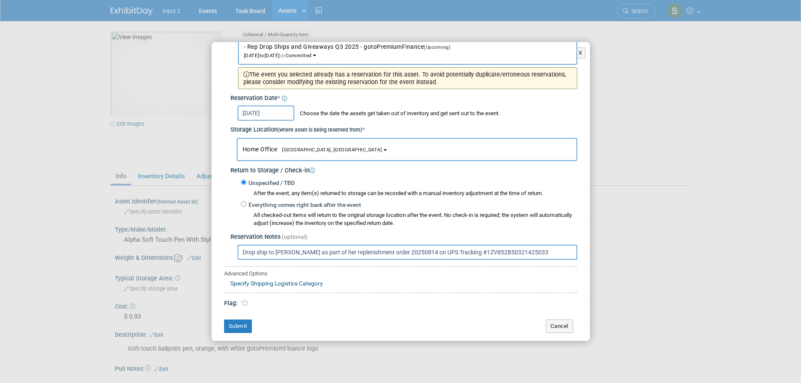
scroll to position [73, 0]
type input "Drop ship to Lori as part of her replenishment order 20250814 on UPS Tracking #…"
click at [238, 326] on button "Submit" at bounding box center [238, 325] width 28 height 13
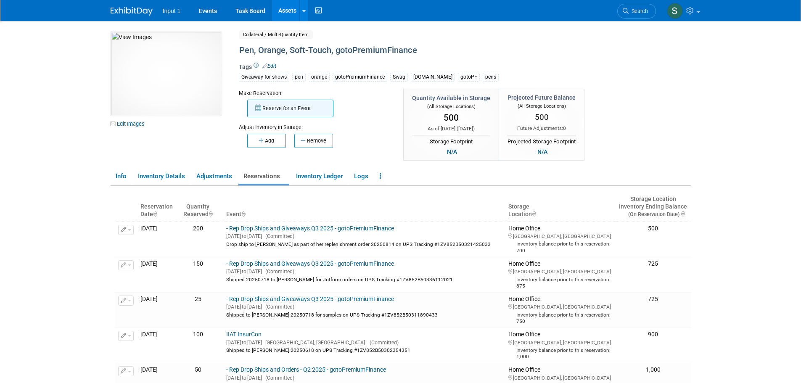
click at [290, 113] on button "Reserve for an Event" at bounding box center [290, 109] width 86 height 18
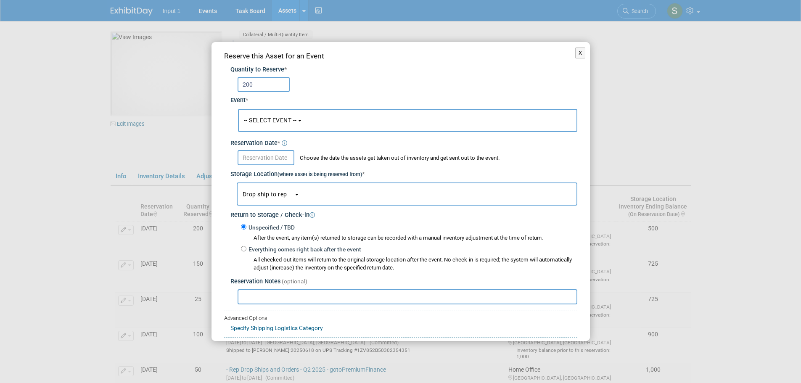
type input "200"
click at [575, 53] on button "X" at bounding box center [580, 53] width 11 height 11
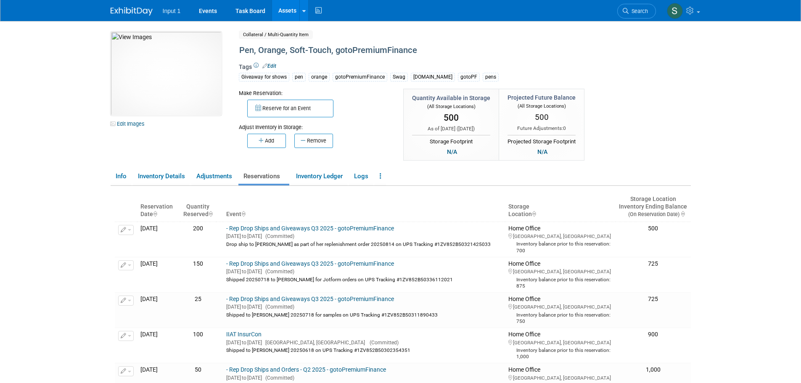
click at [597, 112] on div "Make Reservation: Reserve for an Event Adjust Inventory in Storage:" at bounding box center [430, 126] width 395 height 74
click at [639, 14] on span "Search" at bounding box center [638, 11] width 19 height 6
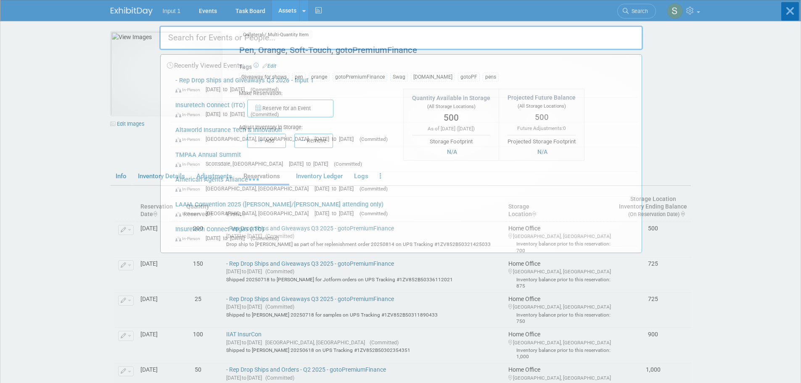
click at [690, 108] on body "Input 1 Events Task Board Assets New Asset Search Assets" at bounding box center [400, 191] width 801 height 383
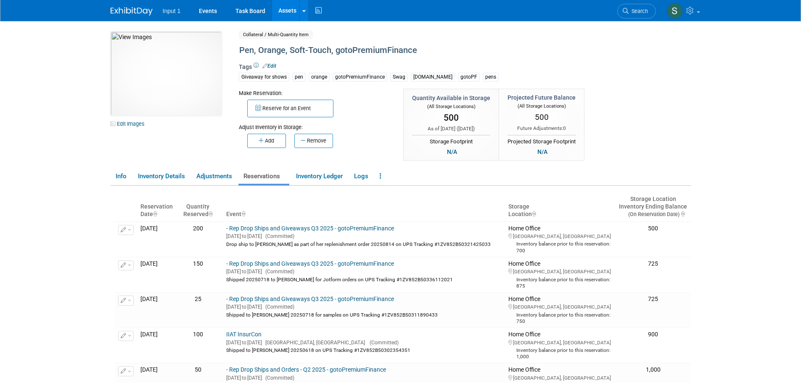
click at [289, 8] on link "Assets" at bounding box center [287, 10] width 31 height 21
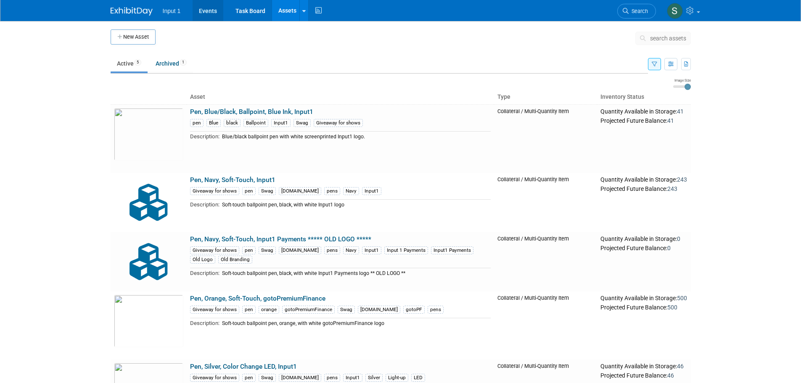
click at [208, 10] on link "Events" at bounding box center [208, 10] width 31 height 21
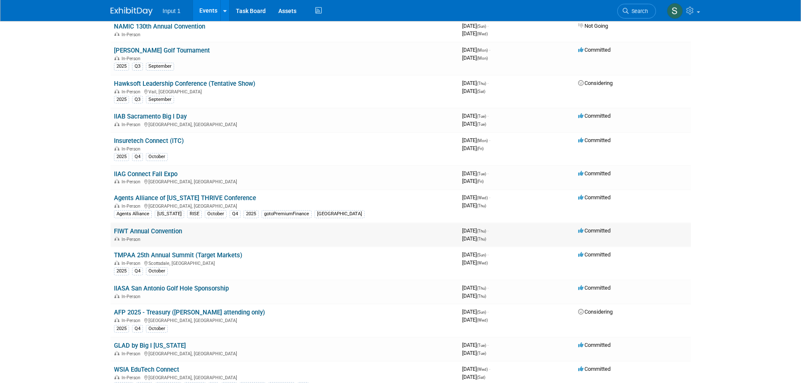
scroll to position [337, 0]
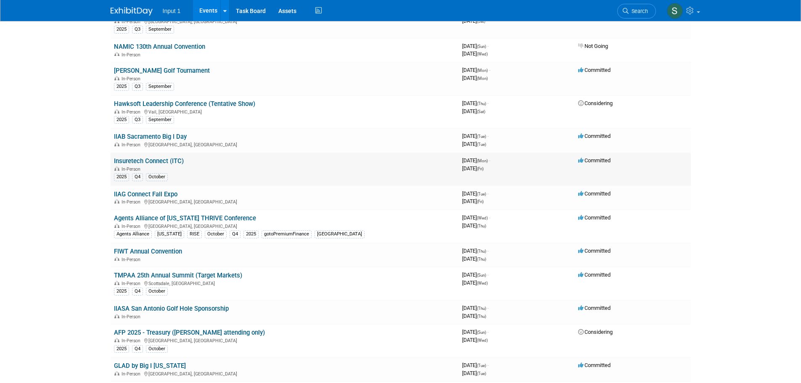
click at [151, 164] on link "Insuretech Connect (ITC)" at bounding box center [149, 161] width 70 height 8
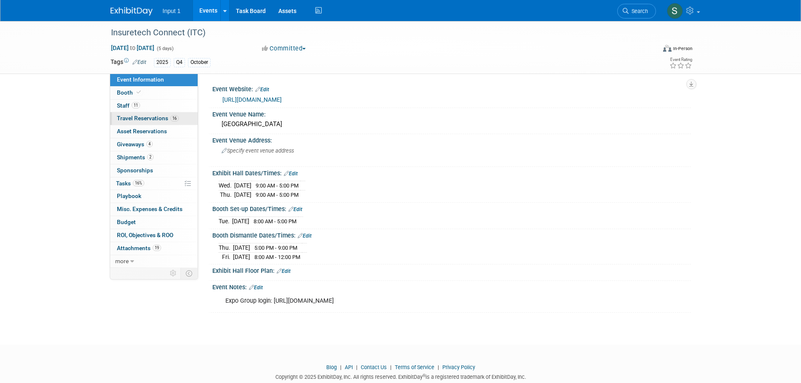
click at [138, 117] on span "Travel Reservations 16" at bounding box center [148, 118] width 62 height 7
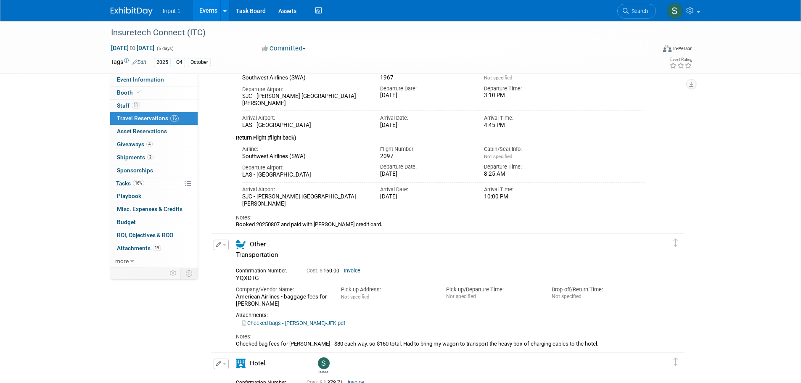
scroll to position [757, 0]
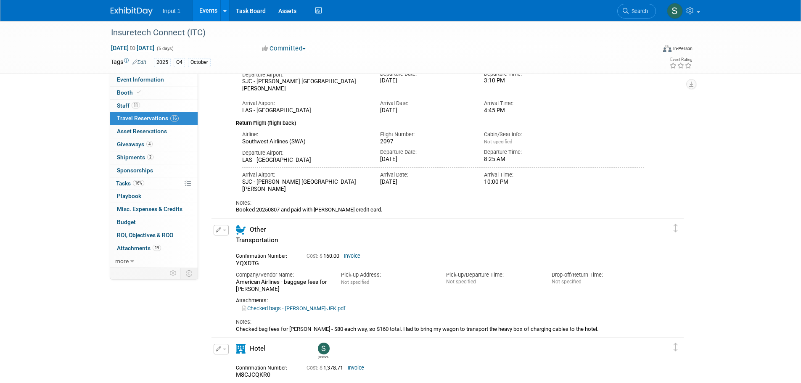
click at [424, 234] on div "Other Transportation" at bounding box center [440, 237] width 421 height 24
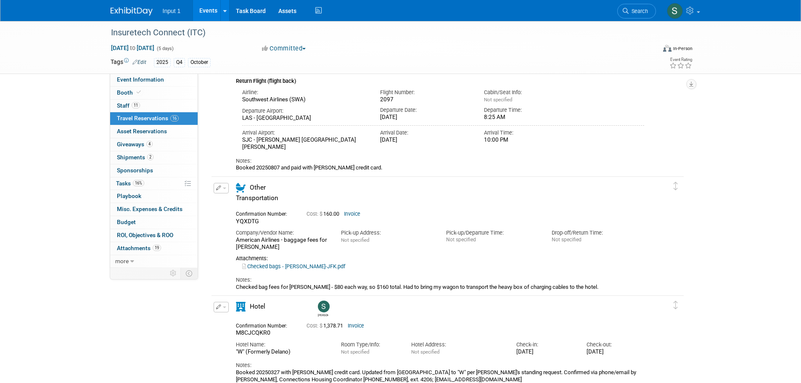
click at [420, 216] on div "Cost: $ 160.00 Invoice" at bounding box center [458, 214] width 303 height 6
click at [767, 177] on div "Insuretech Connect (ITC) [DATE] to [DATE] (5 days) [DATE] to [DATE] Committed C…" at bounding box center [400, 297] width 801 height 2151
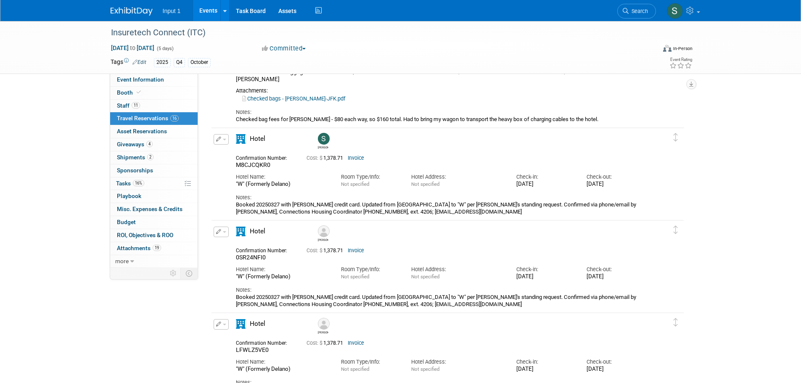
scroll to position [967, 0]
click at [123, 104] on span "Staff 11" at bounding box center [128, 105] width 23 height 7
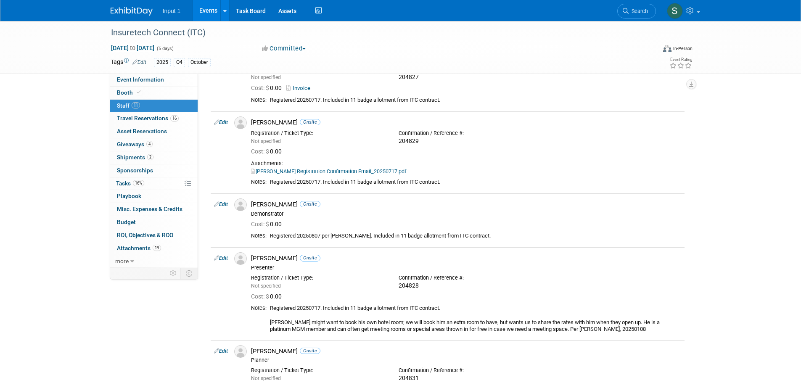
scroll to position [0, 0]
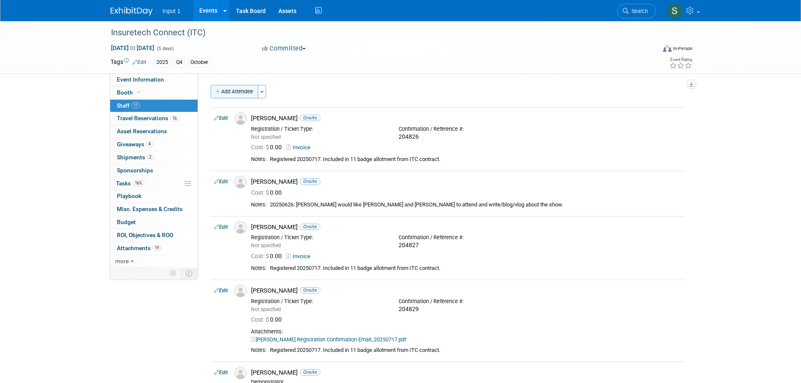
click at [225, 86] on button "Add Attendee" at bounding box center [235, 91] width 48 height 13
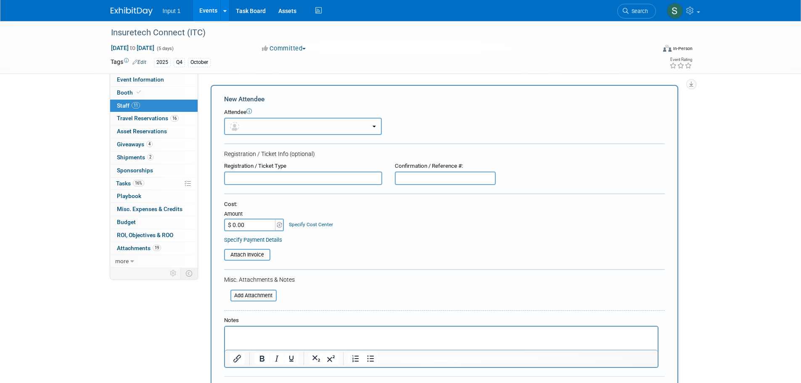
click at [280, 127] on button "button" at bounding box center [303, 126] width 158 height 17
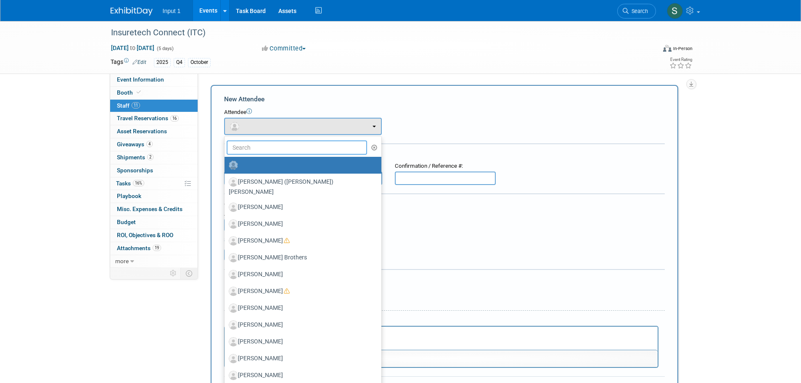
click at [271, 145] on input "text" at bounding box center [297, 147] width 141 height 14
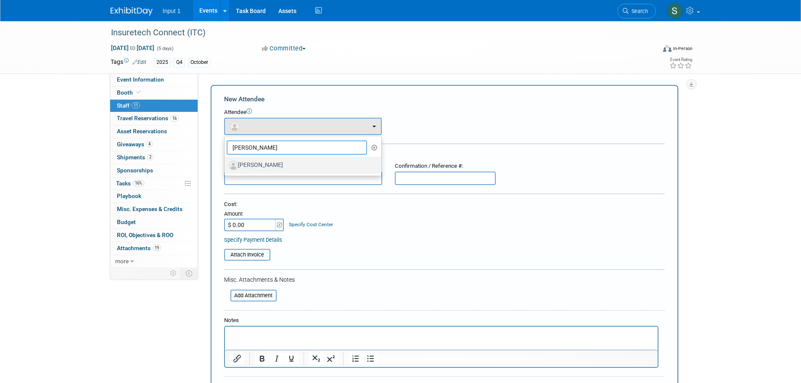
type input "[PERSON_NAME]"
click at [270, 167] on label "[PERSON_NAME]" at bounding box center [301, 165] width 144 height 13
click at [226, 167] on input "[PERSON_NAME]" at bounding box center [222, 164] width 5 height 5
select select "a54552b8-cb2e-4849-b862-97bee3f4bbc4"
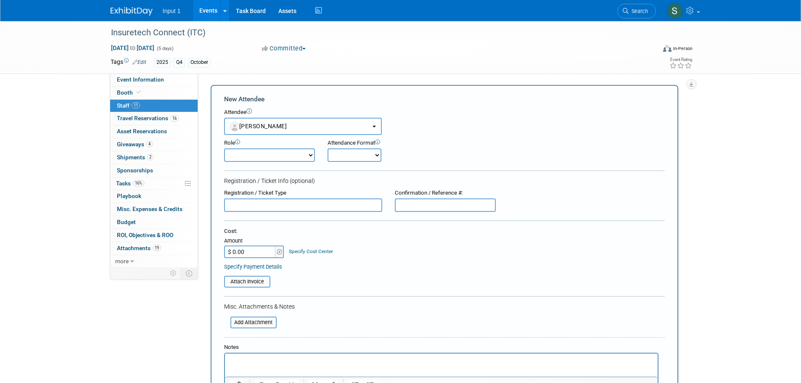
click at [461, 260] on div "Cost: Amount $ 0.00 Specify Cost Center Cost Center -- Not Specified --" at bounding box center [444, 249] width 441 height 43
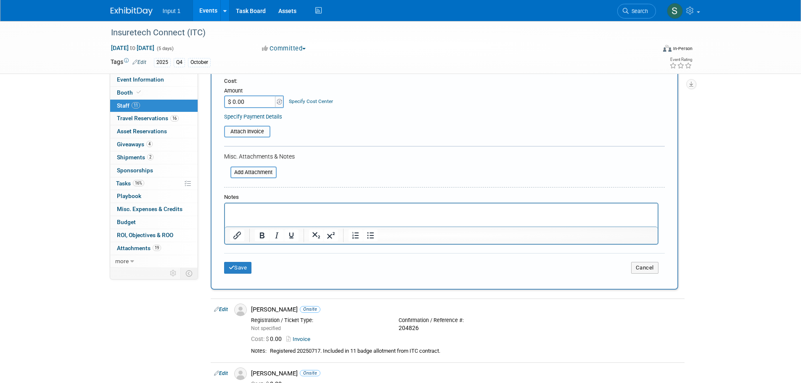
scroll to position [168, 0]
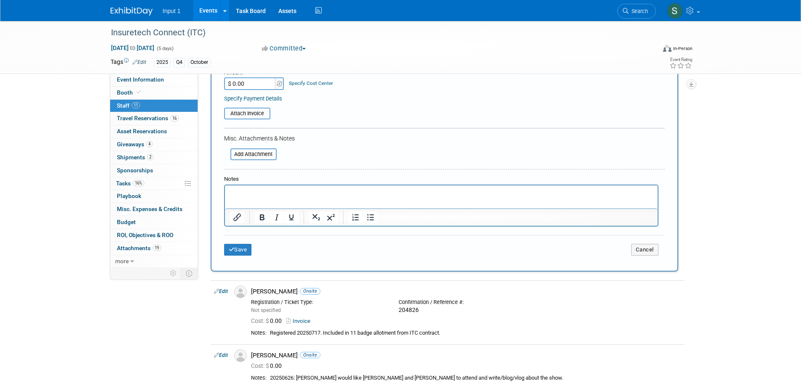
click at [244, 197] on html at bounding box center [441, 191] width 433 height 12
click at [230, 192] on p "Need to add registration badge - ask [PERSON_NAME] for freebie 20250813" at bounding box center [441, 193] width 423 height 8
click at [262, 220] on icon "Bold" at bounding box center [262, 218] width 5 height 6
click at [246, 253] on button "Save" at bounding box center [238, 250] width 28 height 12
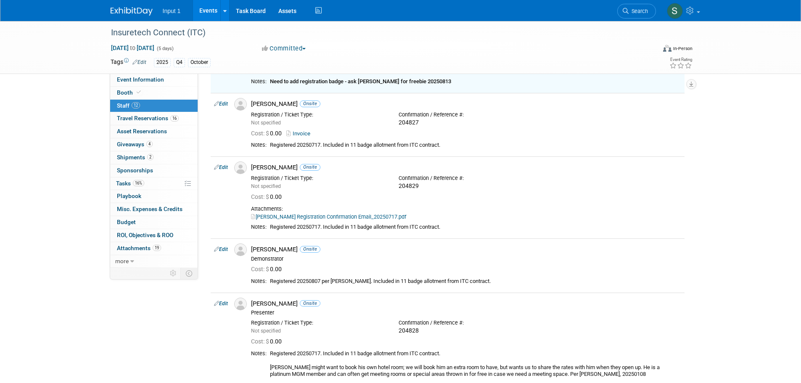
click at [655, 195] on div "Cost: $ 0.00" at bounding box center [466, 197] width 430 height 8
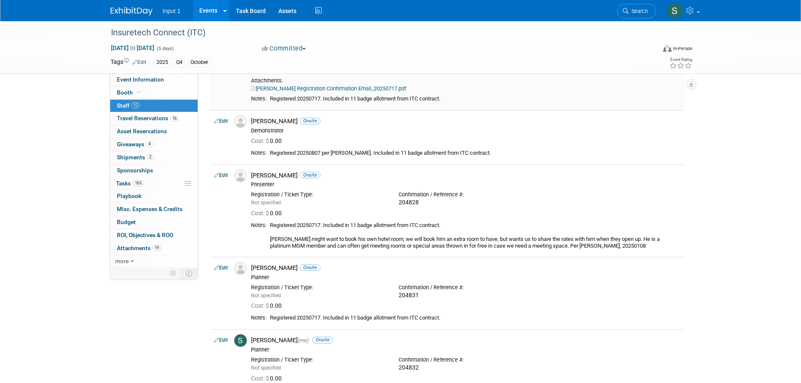
scroll to position [294, 0]
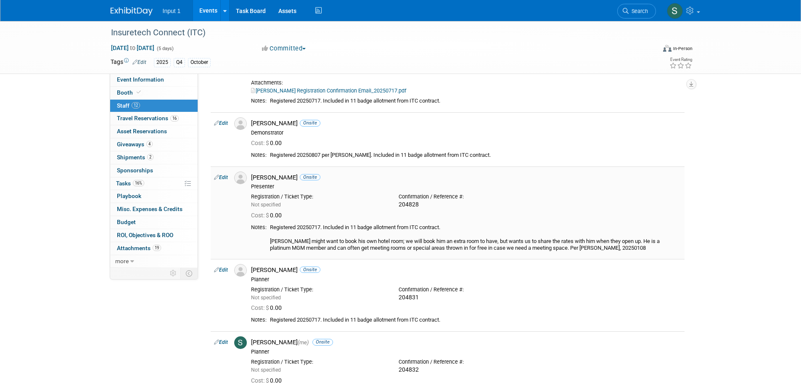
click at [381, 255] on td "[PERSON_NAME] Onsite Presenter Registration / Ticket Type: Not specified Cost: $" at bounding box center [466, 213] width 437 height 93
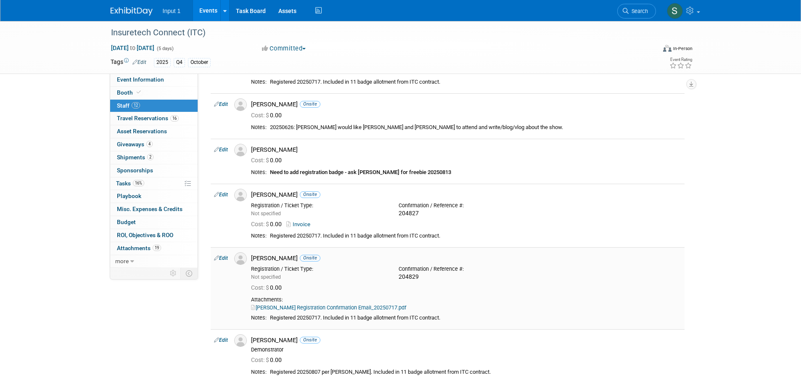
scroll to position [0, 0]
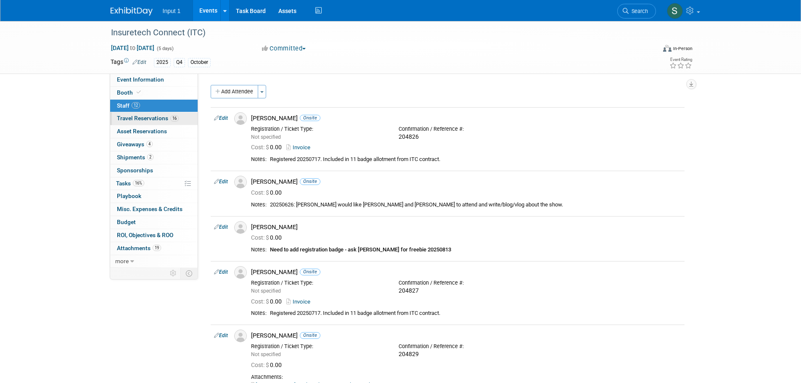
click at [145, 119] on span "Travel Reservations 16" at bounding box center [148, 118] width 62 height 7
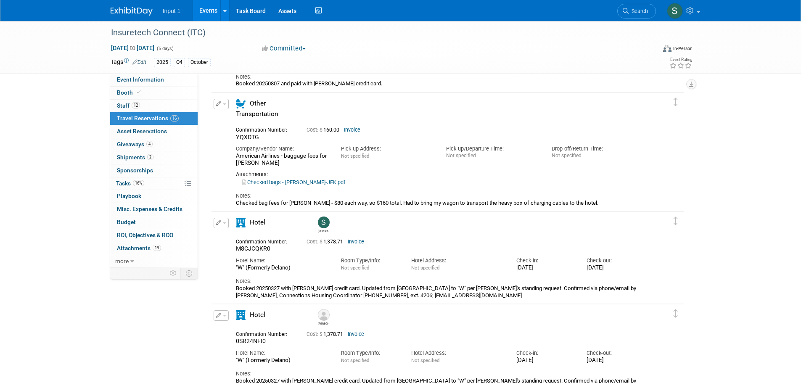
scroll to position [1010, 0]
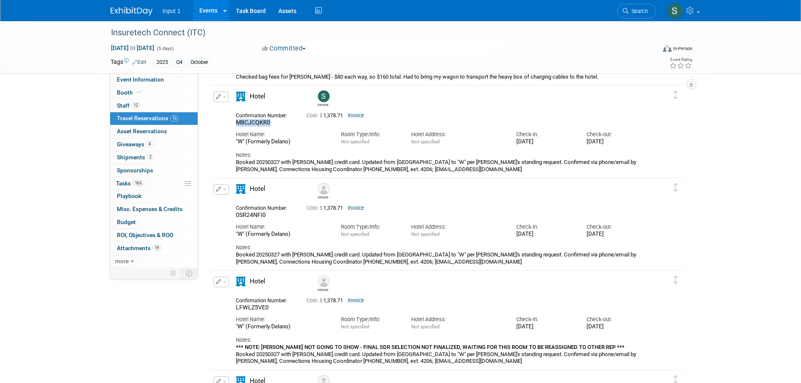
drag, startPoint x: 271, startPoint y: 123, endPoint x: 236, endPoint y: 126, distance: 35.5
click at [236, 126] on div "M8CJCQKR0" at bounding box center [265, 123] width 58 height 8
copy span "M8CJCQKR0"
drag, startPoint x: 268, startPoint y: 217, endPoint x: 214, endPoint y: 217, distance: 53.8
click at [214, 217] on div "Edit Reservation [PERSON_NAME] 0SR24NFI0" at bounding box center [442, 224] width 460 height 81
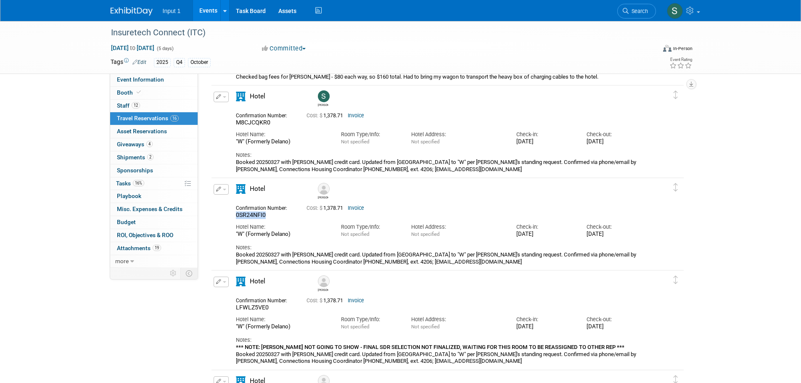
copy span "0SR24NFI0"
click at [369, 51] on div "Committed Committed Considering Not Going" at bounding box center [352, 48] width 186 height 9
